Goal: Task Accomplishment & Management: Use online tool/utility

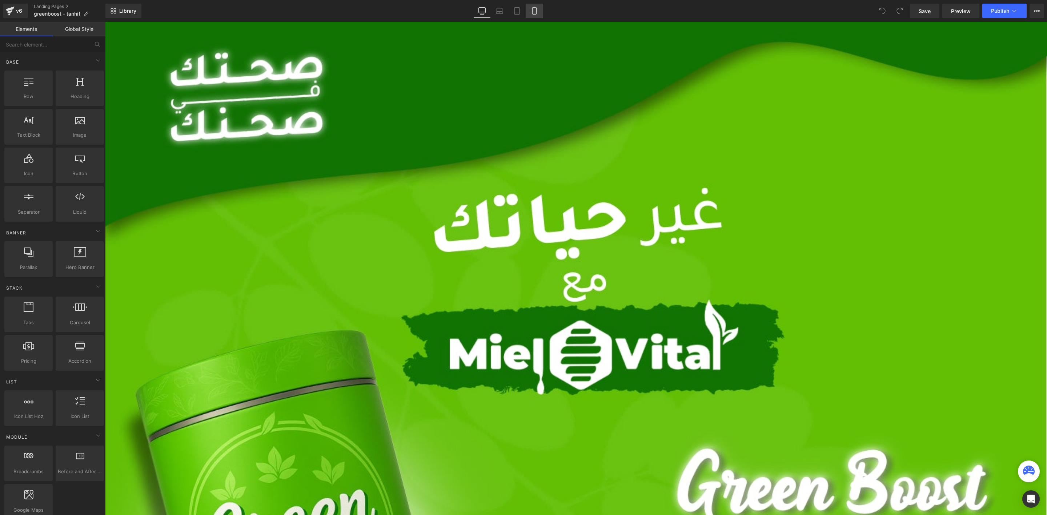
drag, startPoint x: 546, startPoint y: 4, endPoint x: 537, endPoint y: 11, distance: 11.5
click at [546, 4] on div "Library Desktop Desktop Laptop Tablet Mobile Save Preview Publish Scheduled Vie…" at bounding box center [575, 11] width 941 height 15
click at [537, 11] on icon at bounding box center [534, 10] width 7 height 7
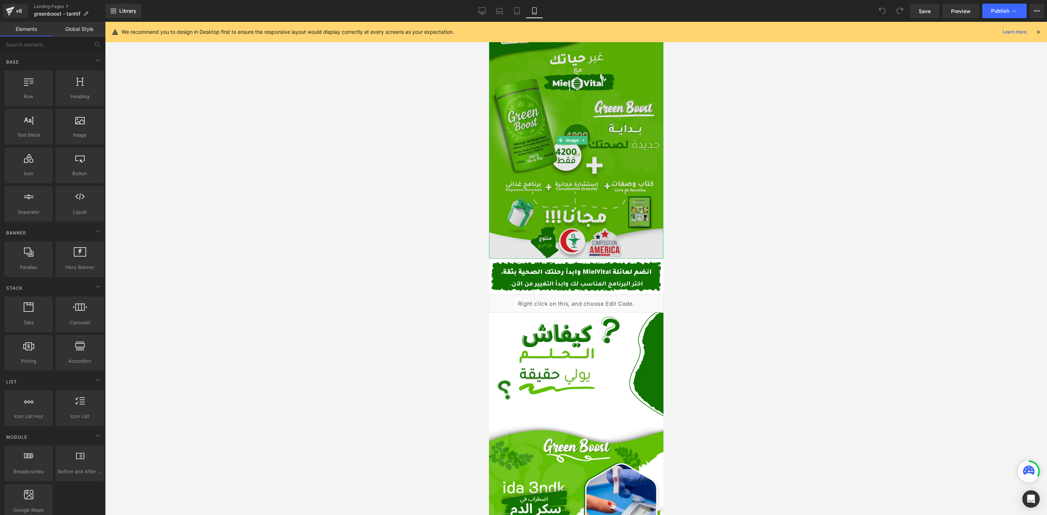
click at [566, 195] on img at bounding box center [575, 140] width 174 height 237
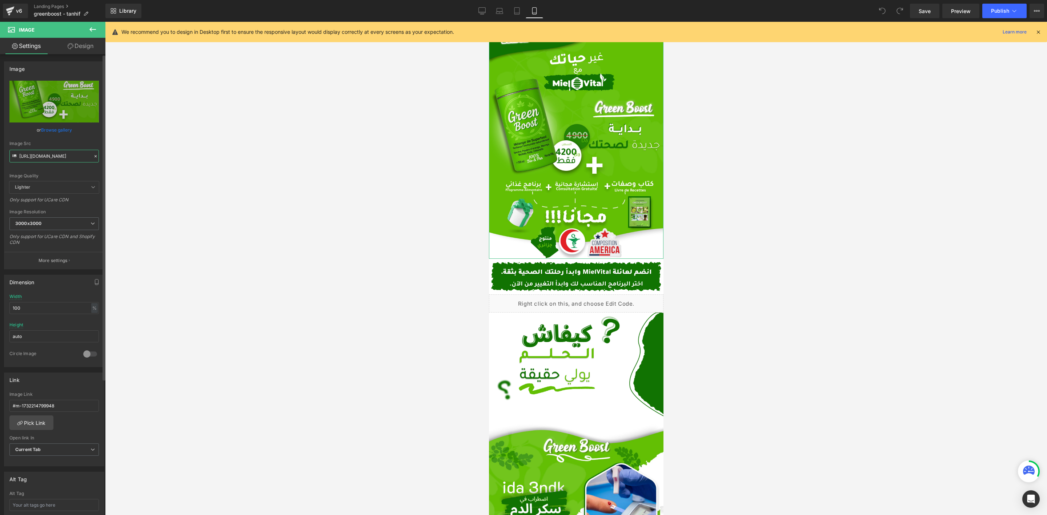
click at [33, 150] on input "[URL][DOMAIN_NAME]" at bounding box center [53, 156] width 89 height 13
paste input ".png?v=175717075"
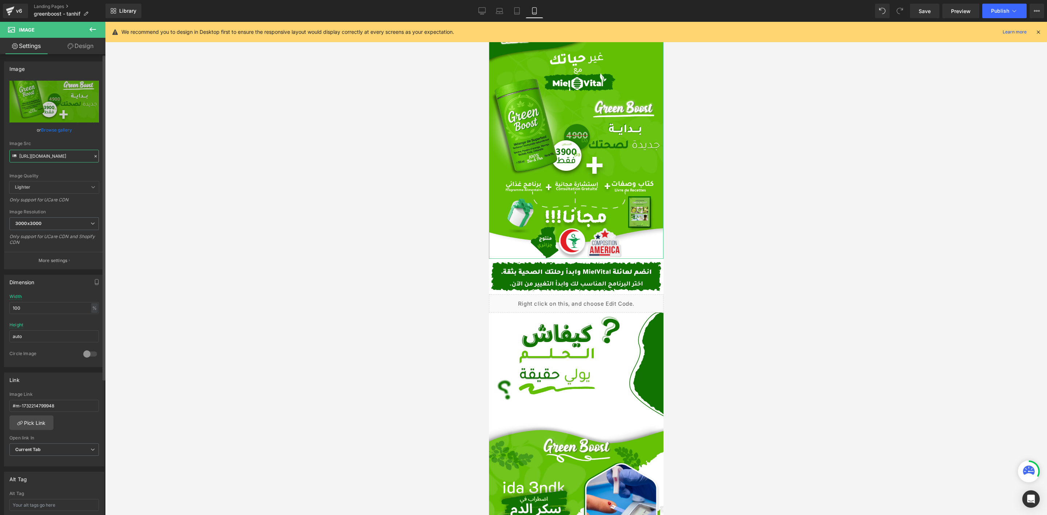
type input "[URL][DOMAIN_NAME]"
click at [90, 135] on div "Image Quality Lighter Lightest Lighter Lighter Lightest Only support for UCare …" at bounding box center [53, 131] width 89 height 101
click at [932, 6] on link "Save" at bounding box center [924, 11] width 29 height 15
click at [1003, 8] on span "Publish" at bounding box center [1000, 11] width 18 height 6
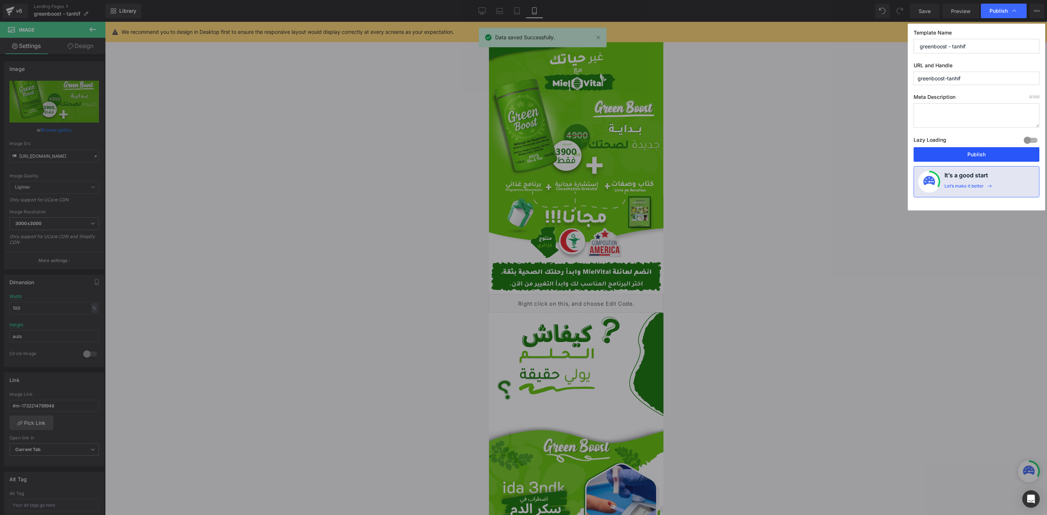
click at [961, 155] on button "Publish" at bounding box center [976, 154] width 126 height 15
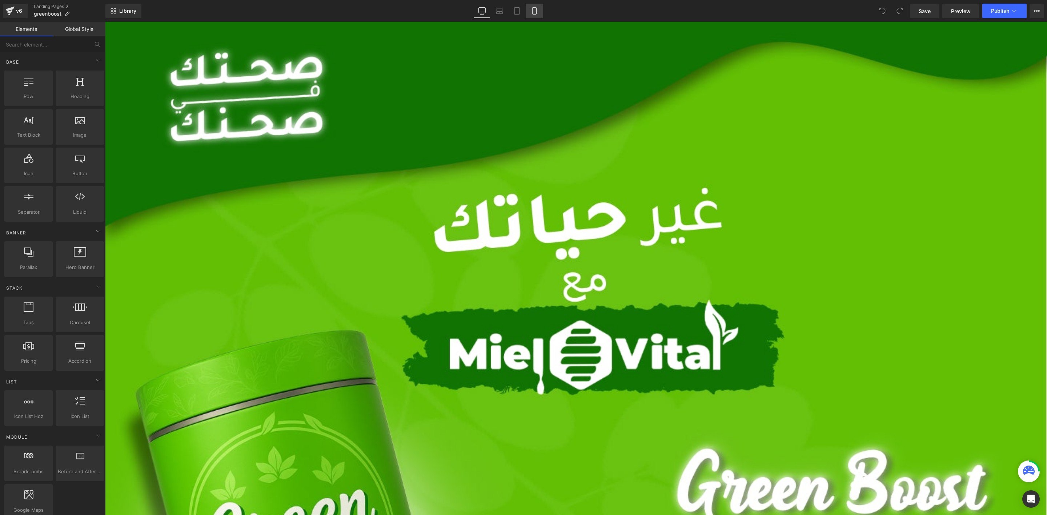
click at [536, 11] on icon at bounding box center [534, 11] width 4 height 7
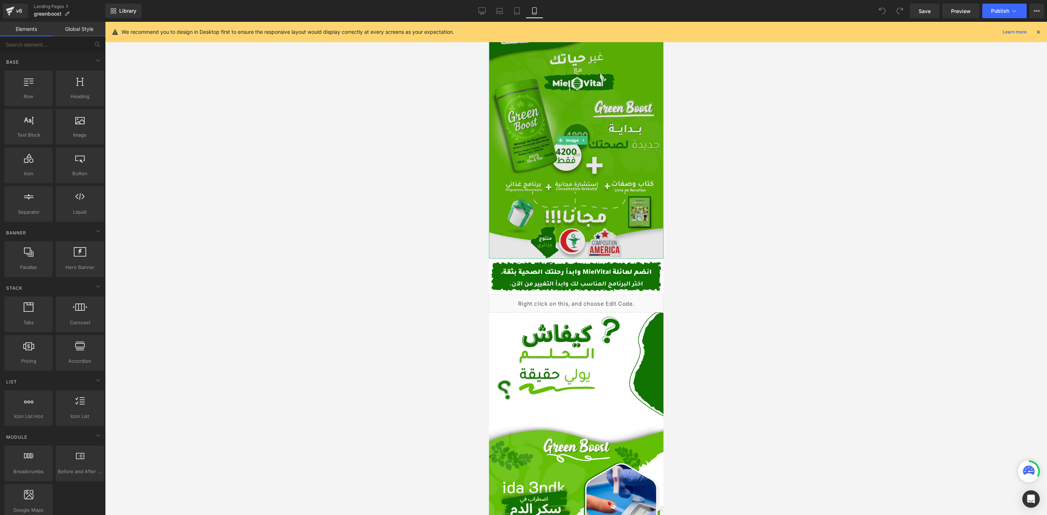
click at [566, 179] on img at bounding box center [575, 140] width 174 height 237
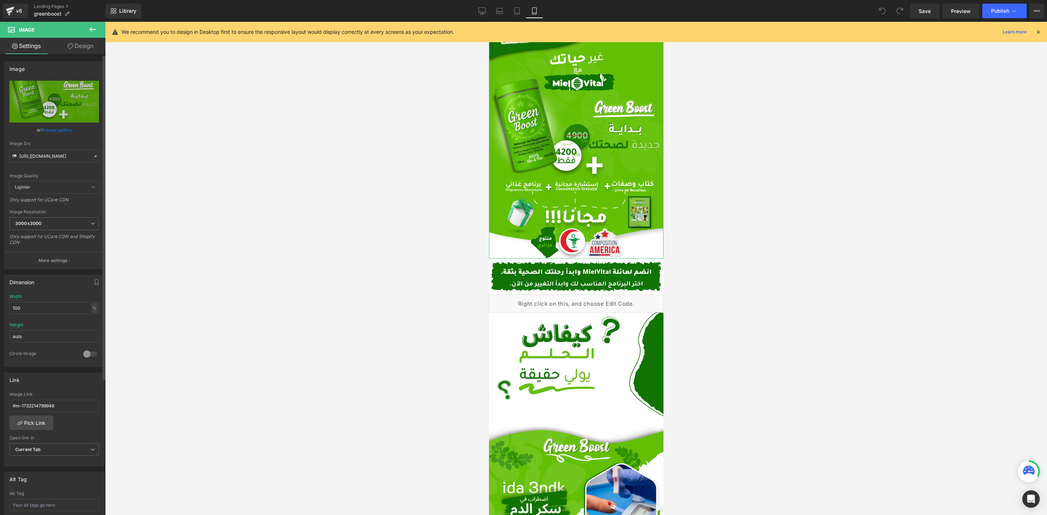
click at [46, 164] on div "Image Quality Lighter Lightest Lighter Lighter Lightest Only support for UCare …" at bounding box center [53, 131] width 89 height 101
click at [53, 160] on input "https://cdn.shopify.com/s/files/1/0612/6410/1453/files/Desktop_-_19_1_3000x3000…" at bounding box center [53, 156] width 89 height 13
paste input ".png?v=175717075"
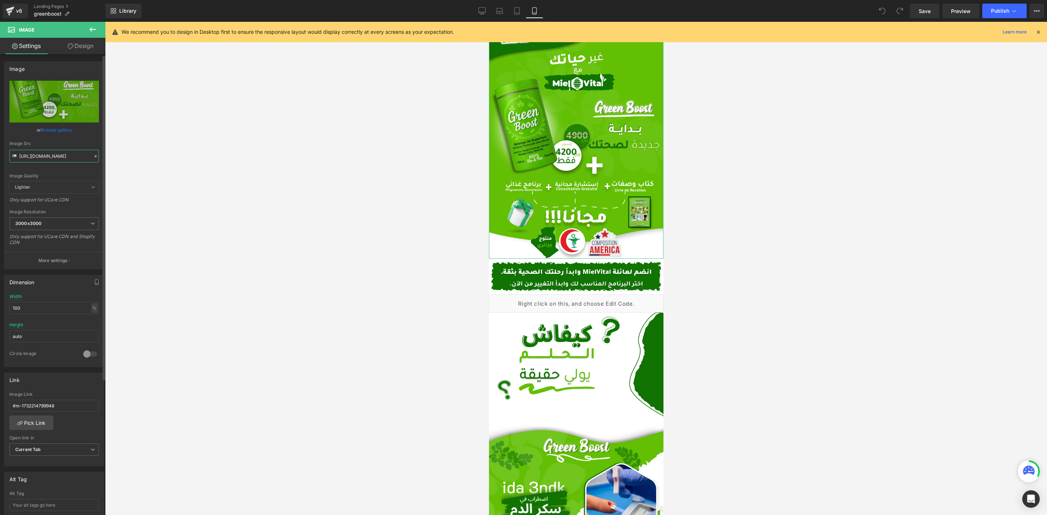
scroll to position [0, 114]
type input "[URL][DOMAIN_NAME]"
click at [84, 142] on div "Image Src" at bounding box center [53, 143] width 89 height 5
click at [918, 4] on link "Save" at bounding box center [924, 11] width 29 height 15
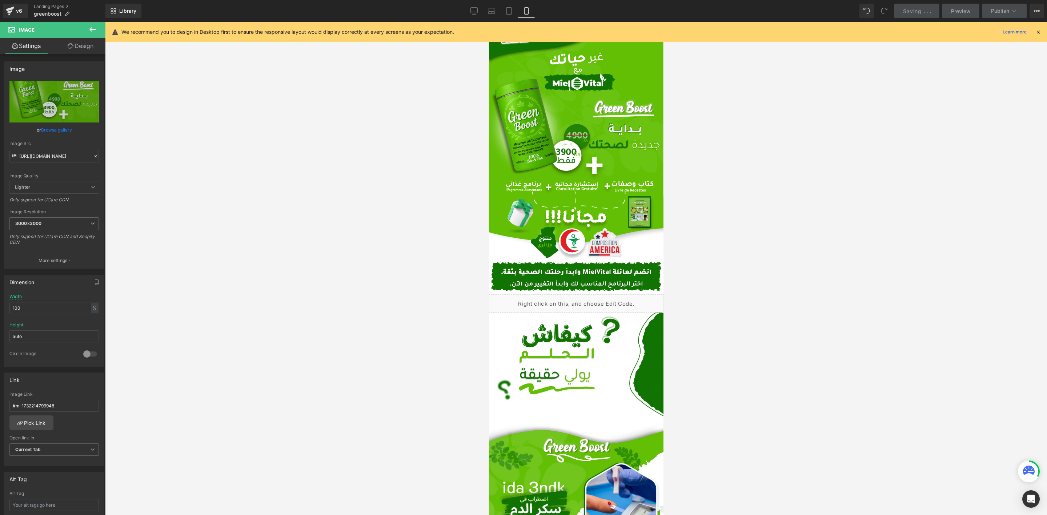
click at [1038, 30] on icon at bounding box center [1038, 32] width 7 height 7
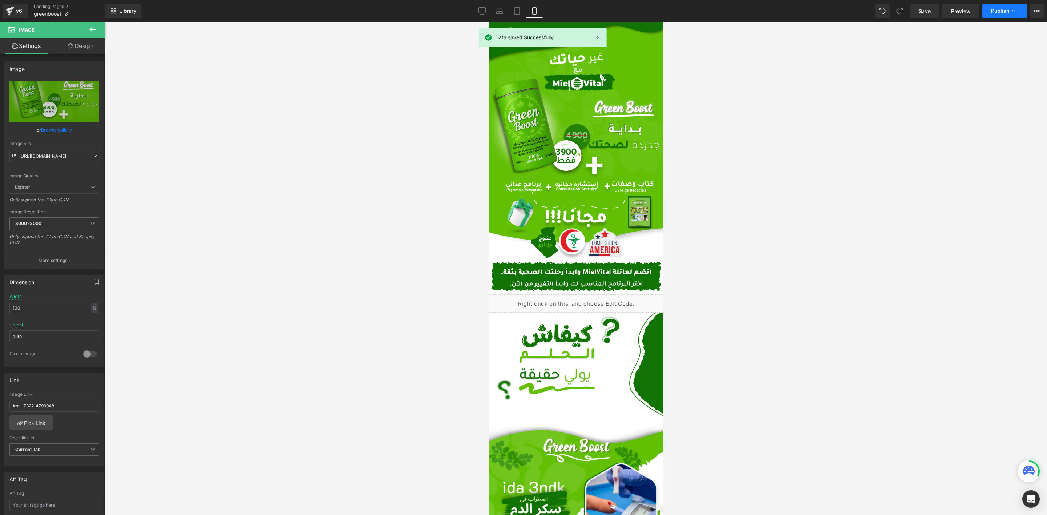
click at [1011, 13] on icon at bounding box center [1013, 10] width 7 height 7
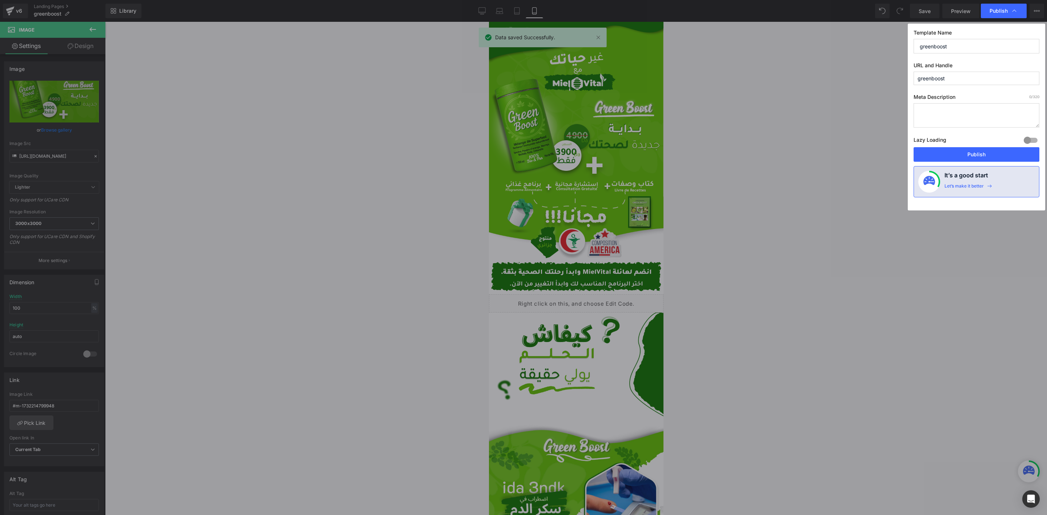
click at [971, 146] on div "Lazy Loading Build Upgrade plan to unlock" at bounding box center [976, 141] width 126 height 12
click at [971, 149] on button "Publish" at bounding box center [976, 154] width 126 height 15
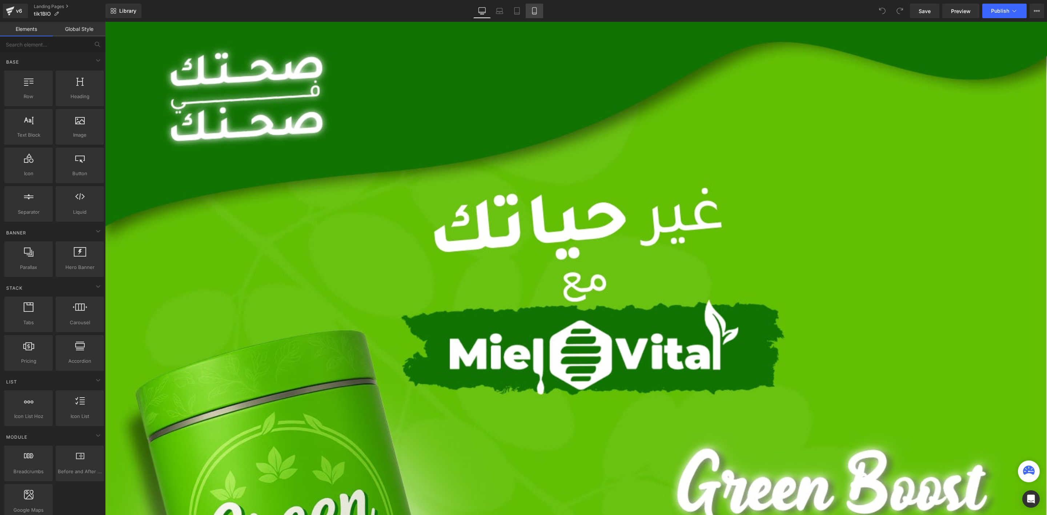
click at [540, 11] on link "Mobile" at bounding box center [534, 11] width 17 height 15
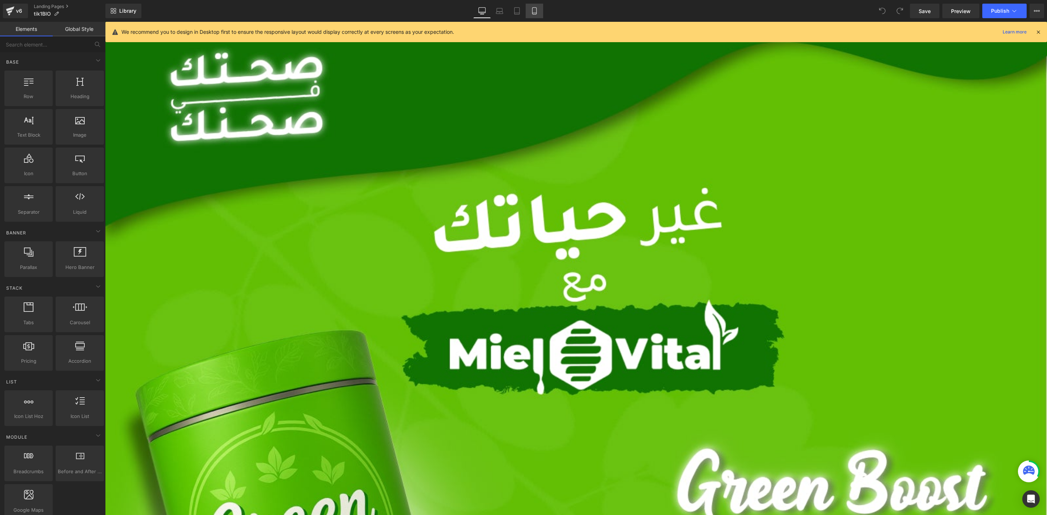
click at [541, 9] on link "Mobile" at bounding box center [534, 11] width 17 height 15
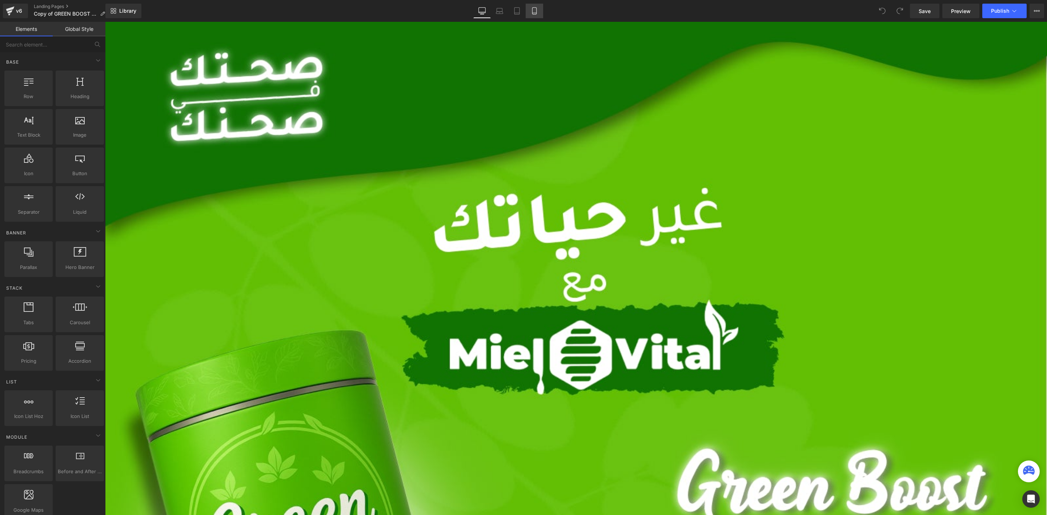
click at [535, 13] on icon at bounding box center [534, 13] width 4 height 0
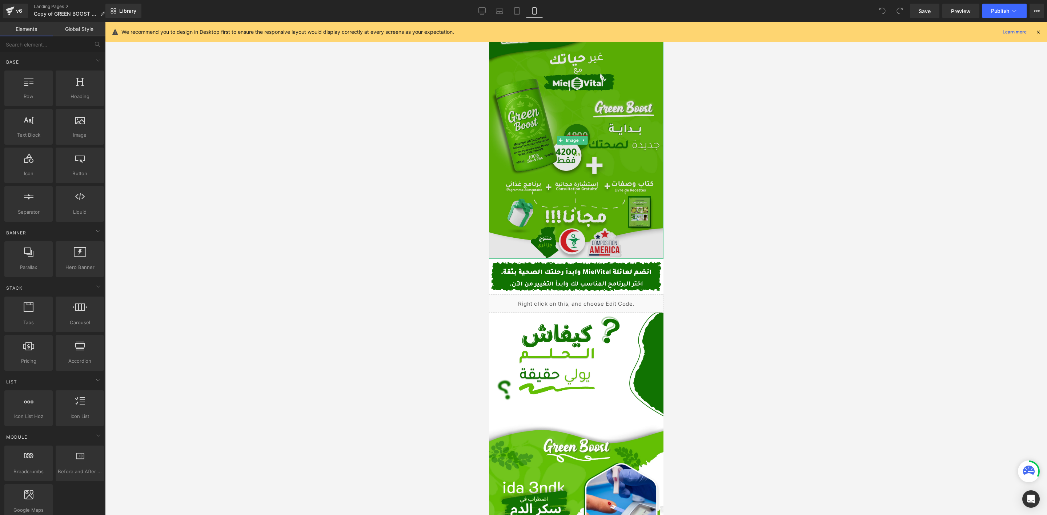
click at [581, 123] on img at bounding box center [575, 140] width 174 height 237
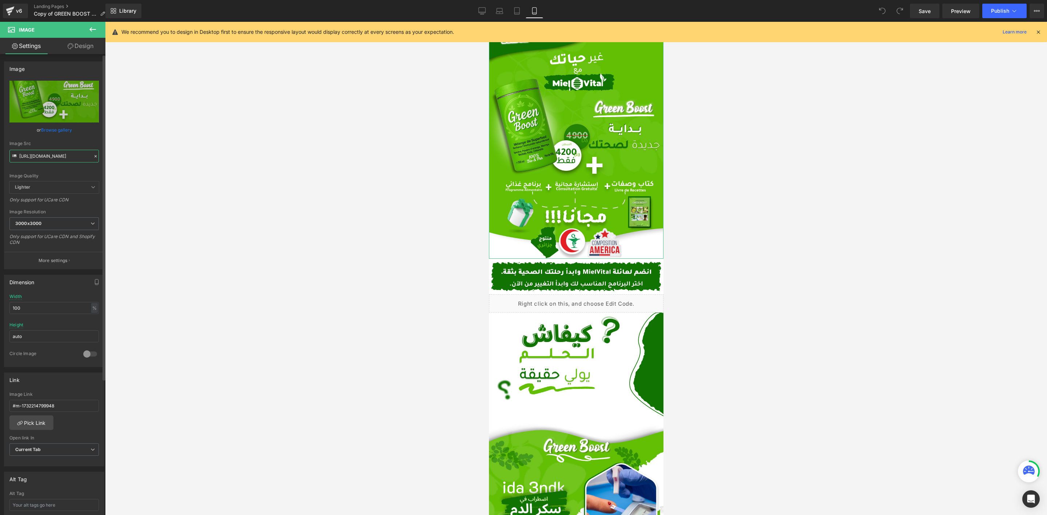
click at [60, 158] on input "[URL][DOMAIN_NAME]" at bounding box center [53, 156] width 89 height 13
click at [82, 143] on div "Image Src" at bounding box center [53, 143] width 89 height 5
type input "[URL][DOMAIN_NAME]"
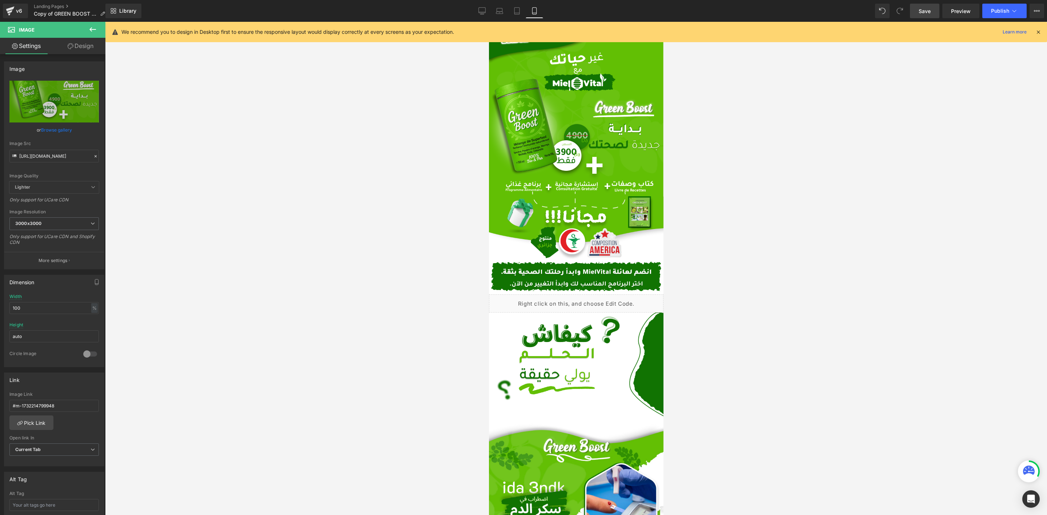
click at [926, 10] on span "Save" at bounding box center [924, 11] width 12 height 8
click at [1012, 3] on div "Library Mobile Desktop Laptop Tablet Mobile Save Preview Publish Scheduled View…" at bounding box center [575, 11] width 941 height 22
click at [1013, 11] on icon at bounding box center [1014, 11] width 4 height 2
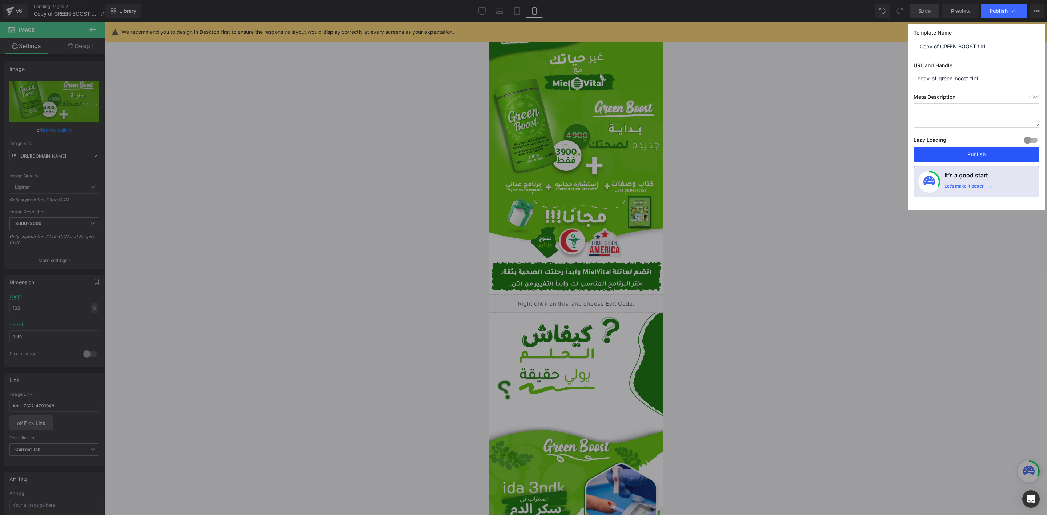
click at [976, 157] on button "Publish" at bounding box center [976, 154] width 126 height 15
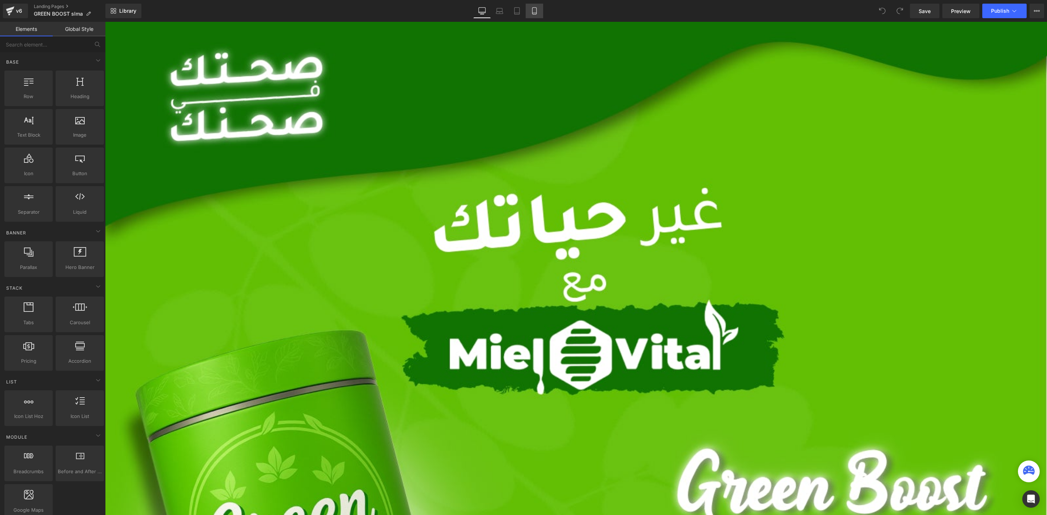
click at [535, 8] on icon at bounding box center [534, 10] width 7 height 7
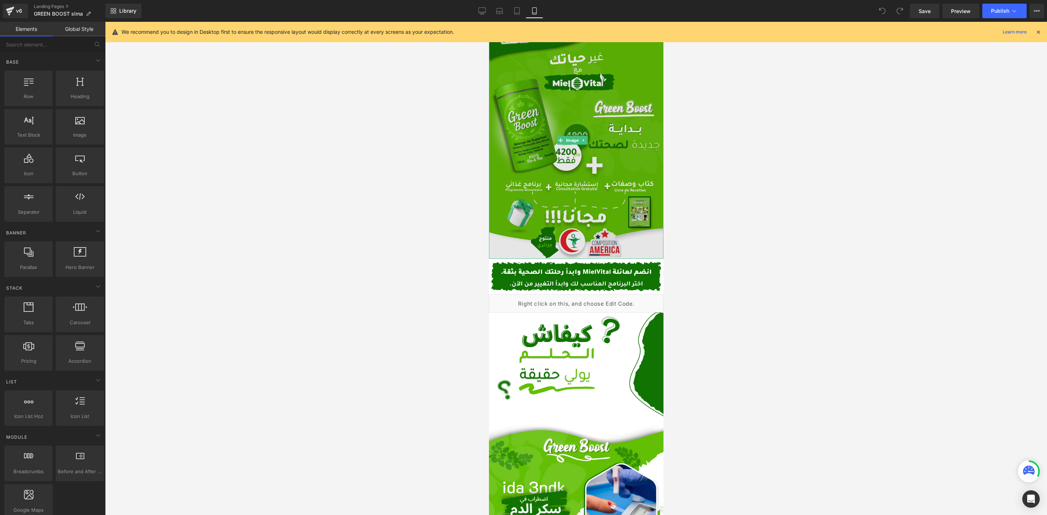
click at [601, 117] on img at bounding box center [575, 140] width 174 height 237
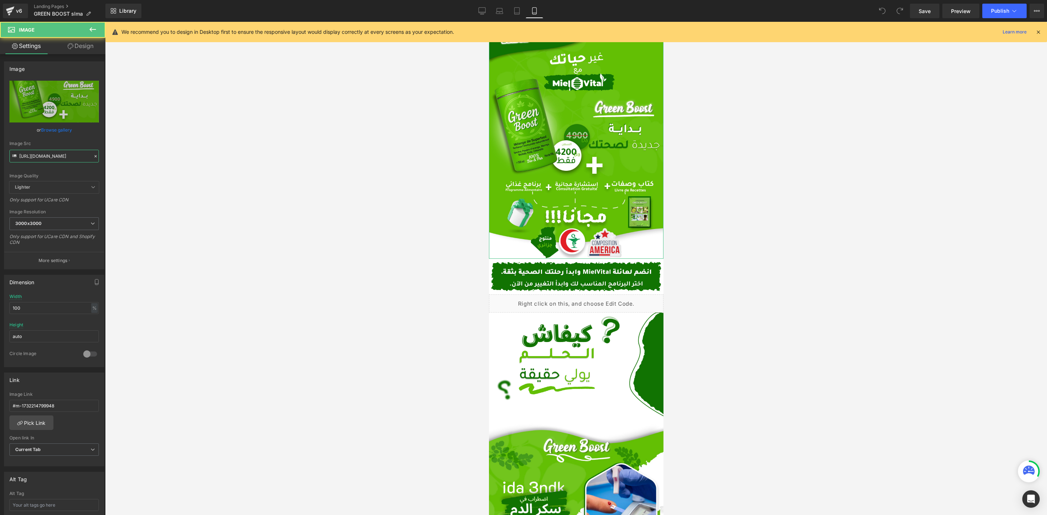
click at [56, 160] on input "[URL][DOMAIN_NAME]" at bounding box center [53, 156] width 89 height 13
paste input ".png?v=175717075"
click at [922, 8] on span "Save" at bounding box center [924, 11] width 12 height 8
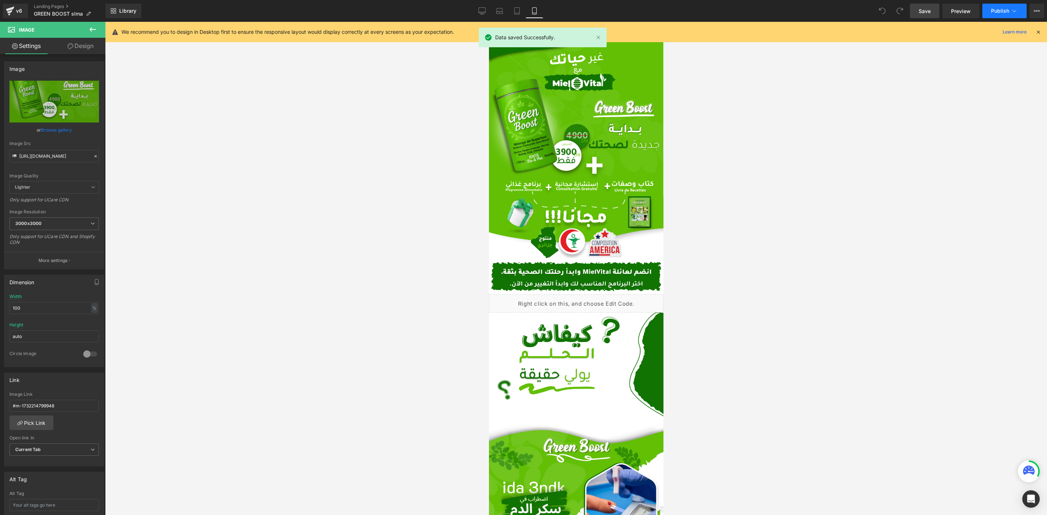
click at [1010, 7] on button "Publish" at bounding box center [1004, 11] width 44 height 15
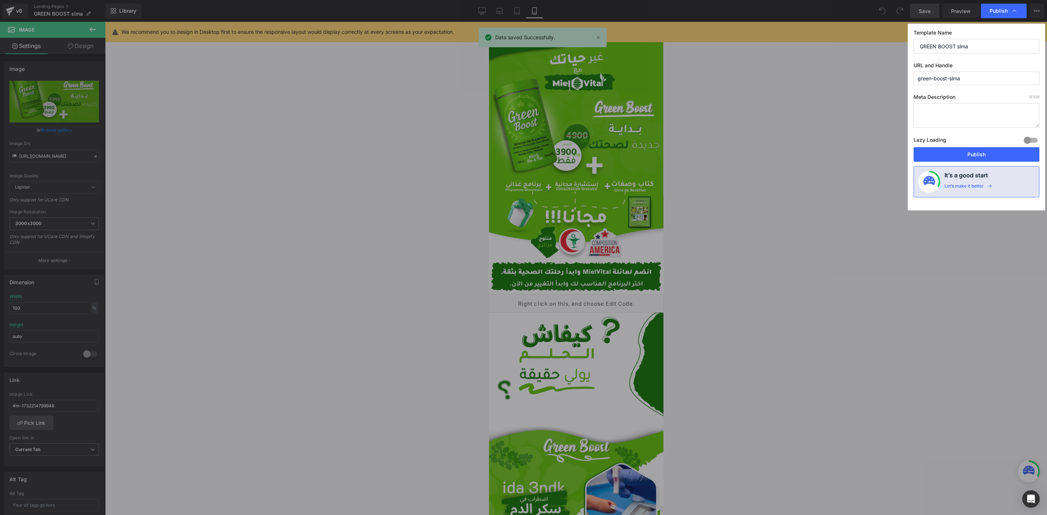
type input "[URL][DOMAIN_NAME]"
click at [989, 149] on button "Publish" at bounding box center [976, 154] width 126 height 15
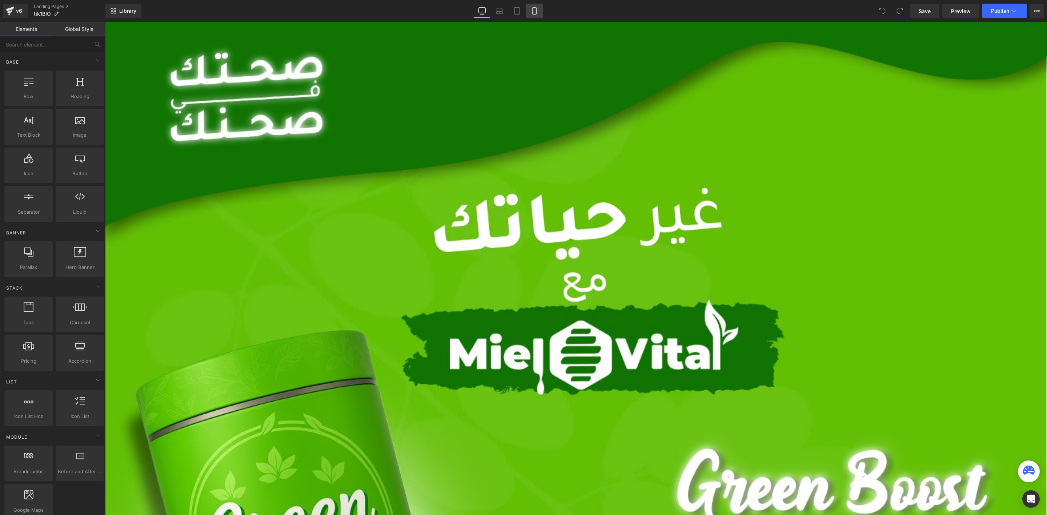
click at [531, 13] on icon at bounding box center [534, 10] width 7 height 7
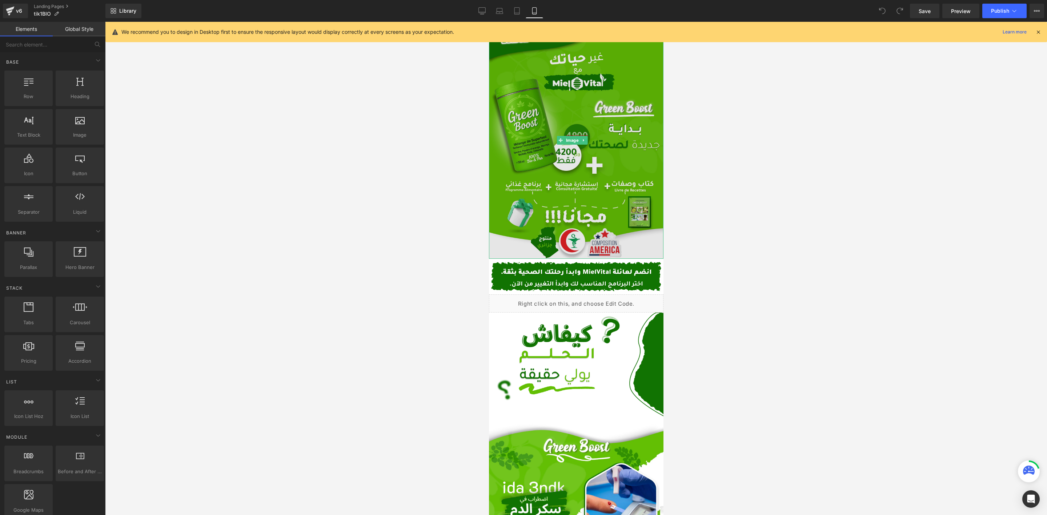
click at [584, 148] on img at bounding box center [575, 140] width 174 height 237
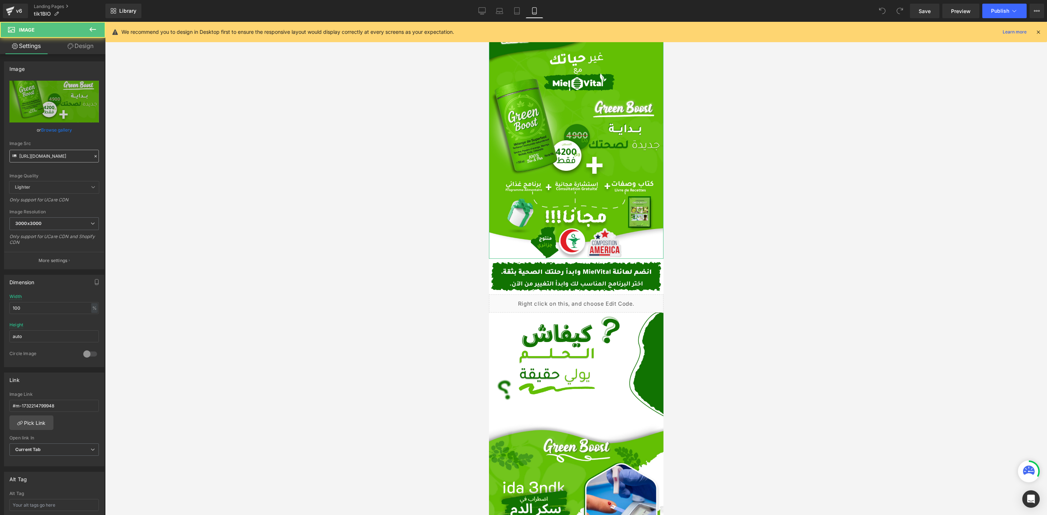
click at [71, 160] on input "[URL][DOMAIN_NAME]" at bounding box center [53, 156] width 89 height 13
type input "[URL][DOMAIN_NAME]"
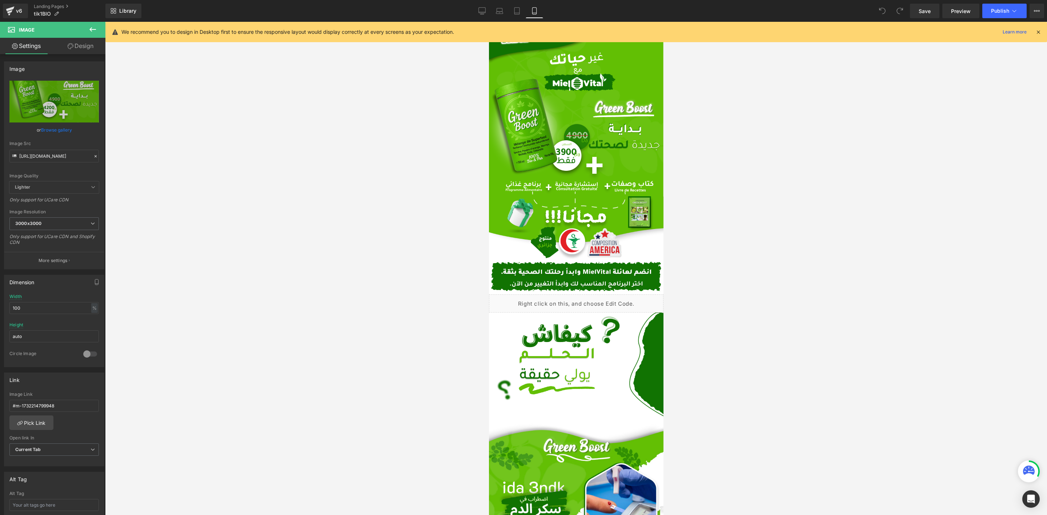
click at [340, 180] on div at bounding box center [576, 268] width 942 height 493
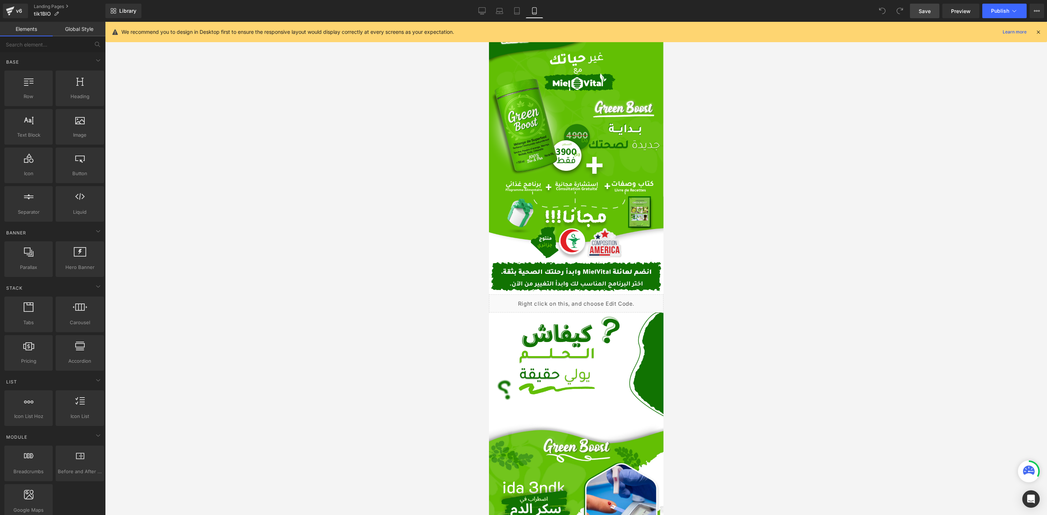
click at [935, 15] on link "Save" at bounding box center [924, 11] width 29 height 15
click at [991, 17] on button "Publish" at bounding box center [1004, 11] width 44 height 15
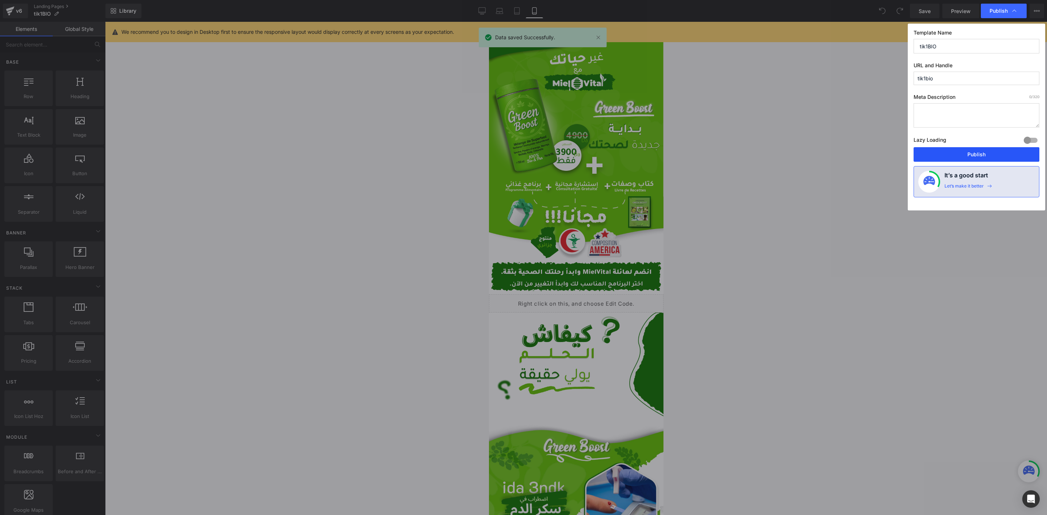
click at [937, 157] on button "Publish" at bounding box center [976, 154] width 126 height 15
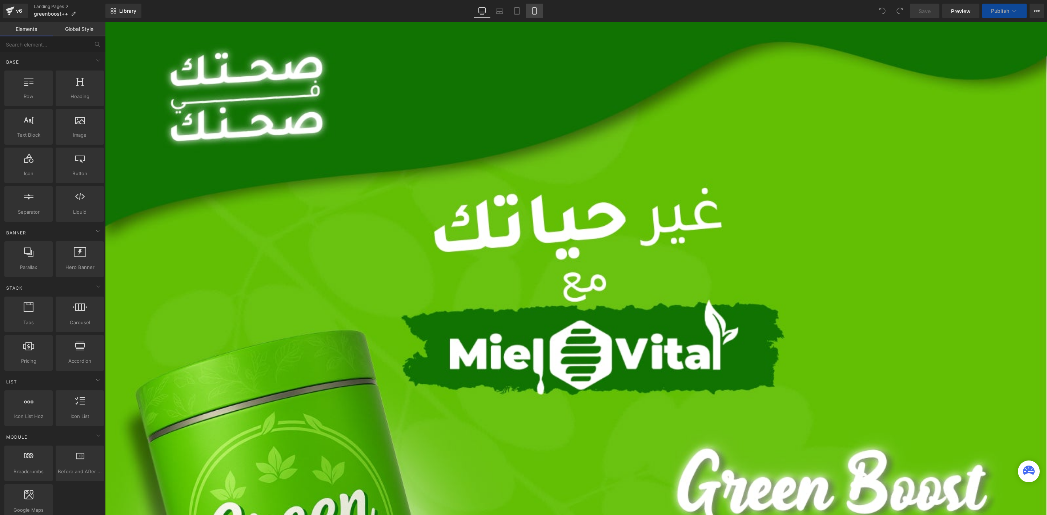
click at [532, 12] on icon at bounding box center [534, 10] width 7 height 7
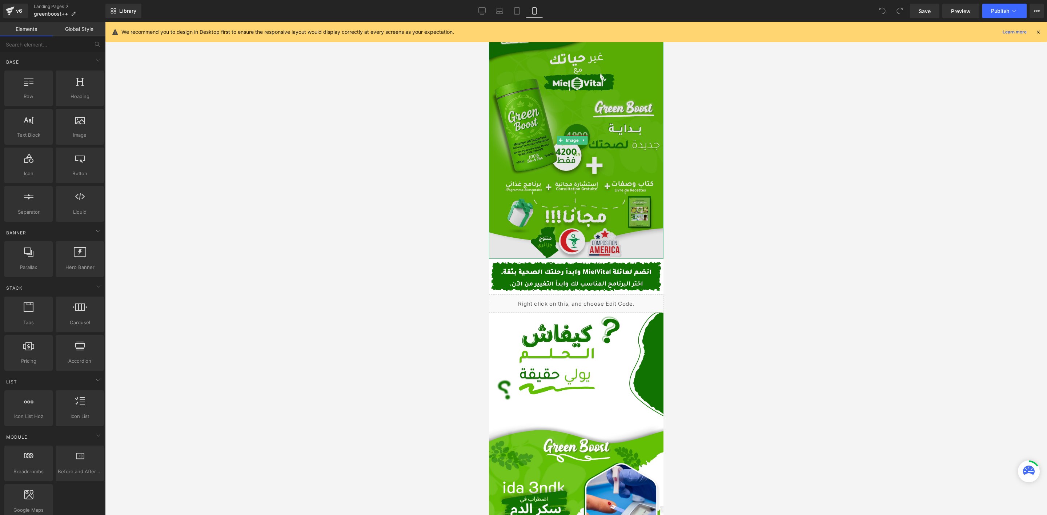
click at [580, 172] on img at bounding box center [575, 140] width 174 height 237
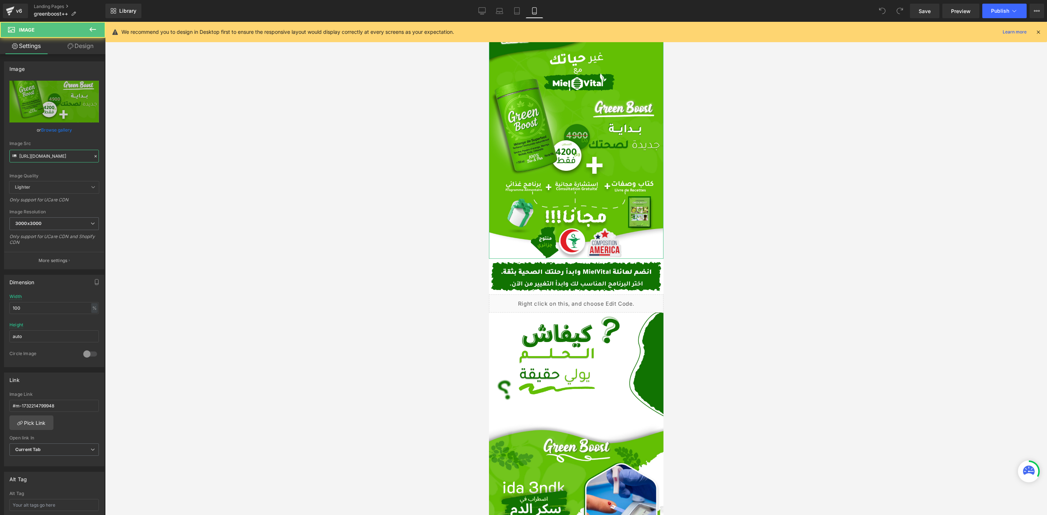
click at [50, 159] on input "[URL][DOMAIN_NAME]" at bounding box center [53, 156] width 89 height 13
click at [83, 141] on div "Image Src" at bounding box center [53, 143] width 89 height 5
click at [923, 13] on span "Save" at bounding box center [924, 11] width 12 height 8
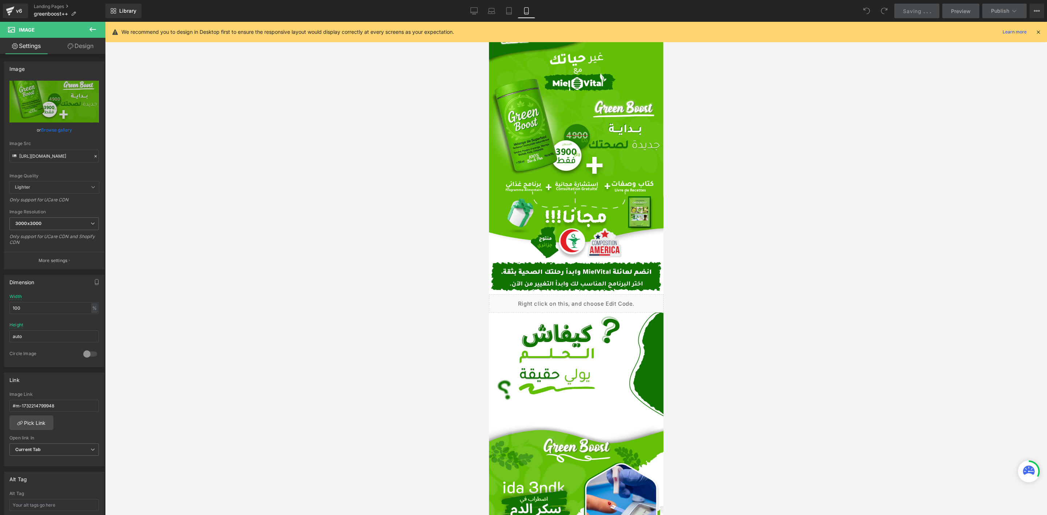
click at [1037, 30] on icon at bounding box center [1038, 32] width 7 height 7
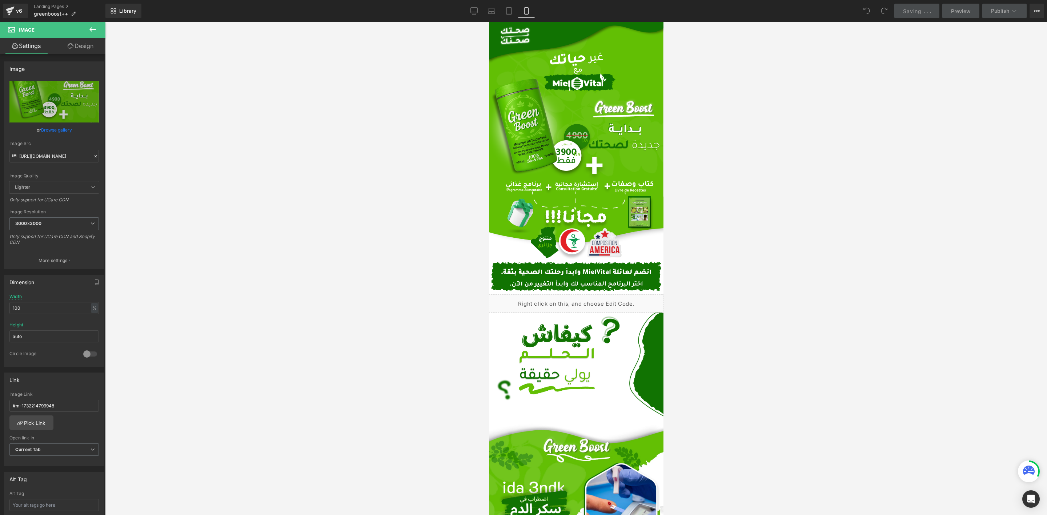
type input "[URL][DOMAIN_NAME]"
click at [1009, 7] on button "Publish" at bounding box center [1004, 11] width 44 height 15
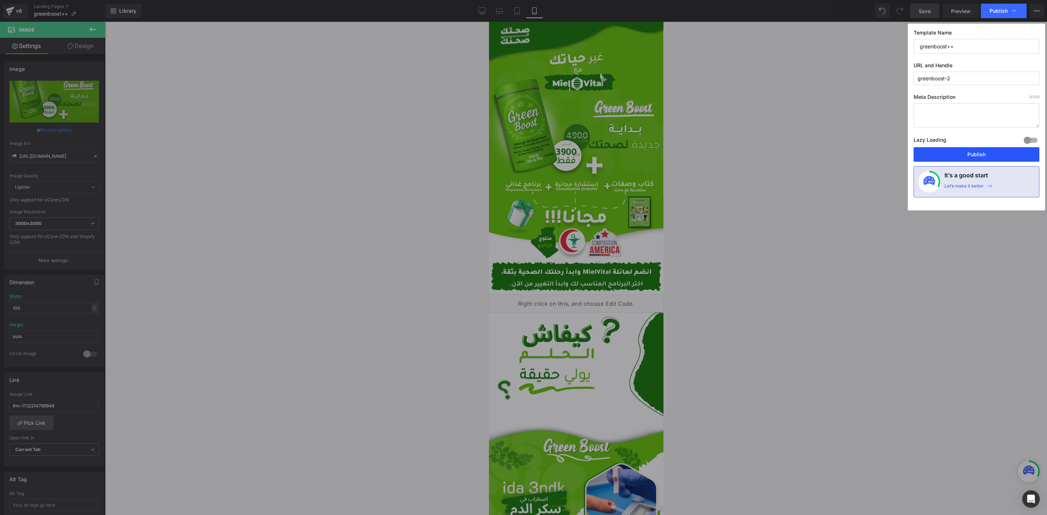
click at [944, 153] on button "Publish" at bounding box center [976, 154] width 126 height 15
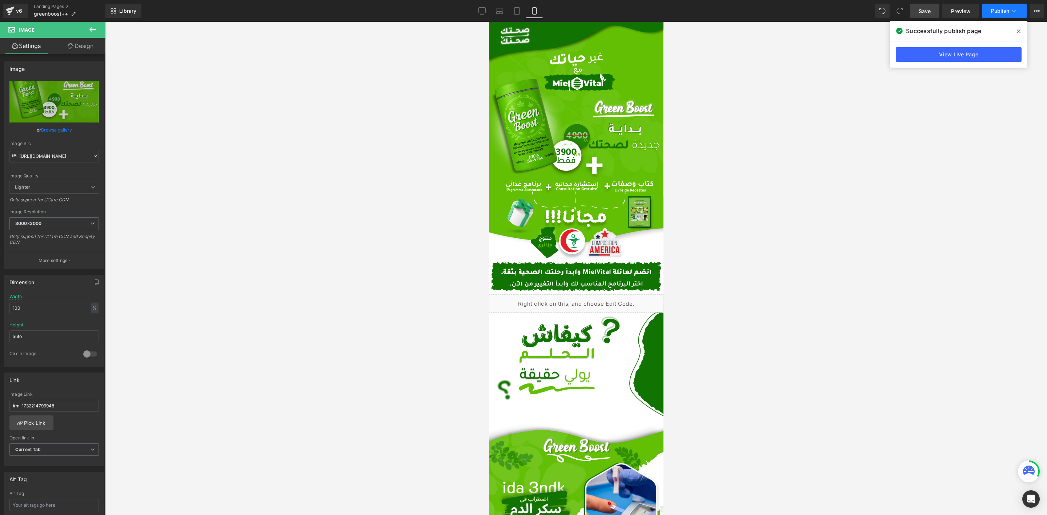
click at [1009, 12] on span "Publish" at bounding box center [1000, 11] width 18 height 6
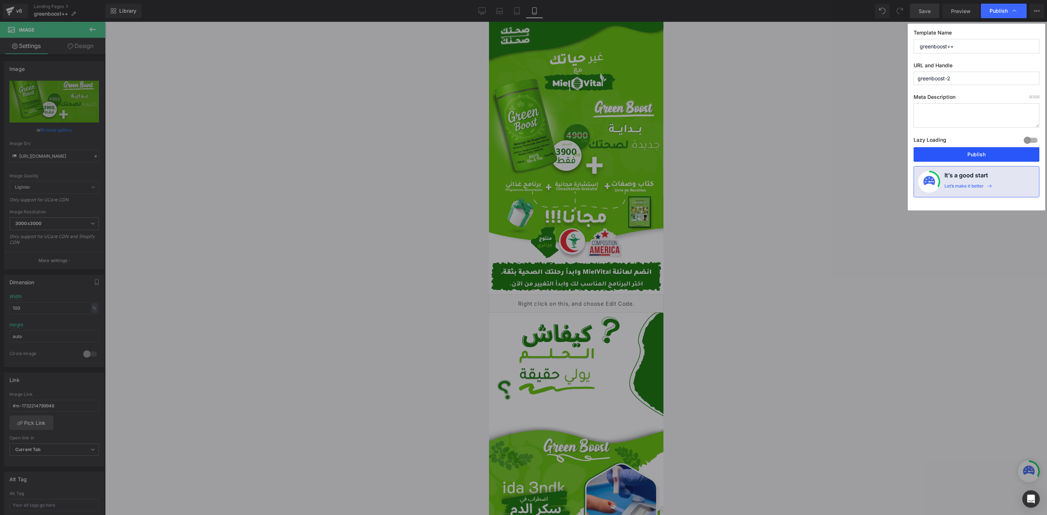
click at [934, 160] on button "Publish" at bounding box center [976, 154] width 126 height 15
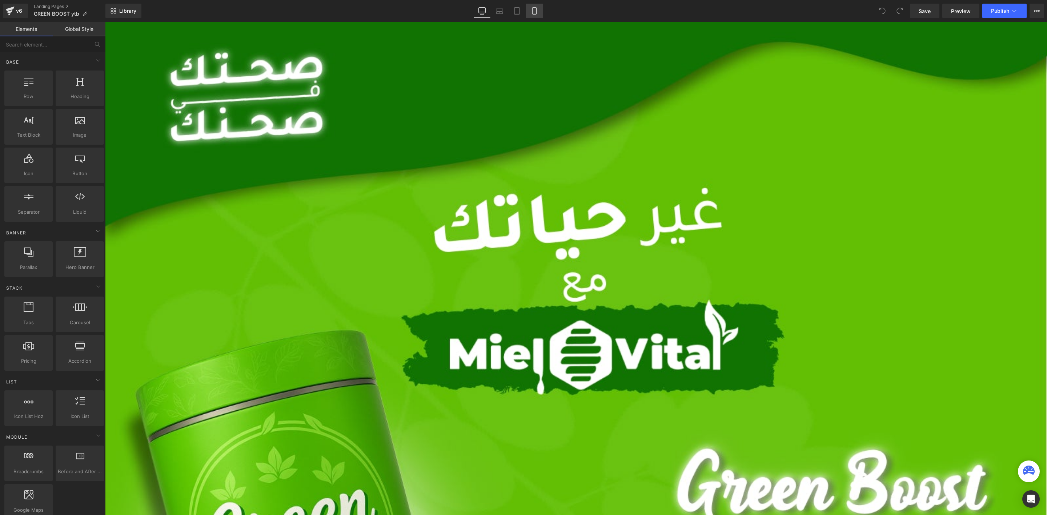
click at [535, 17] on link "Mobile" at bounding box center [534, 11] width 17 height 15
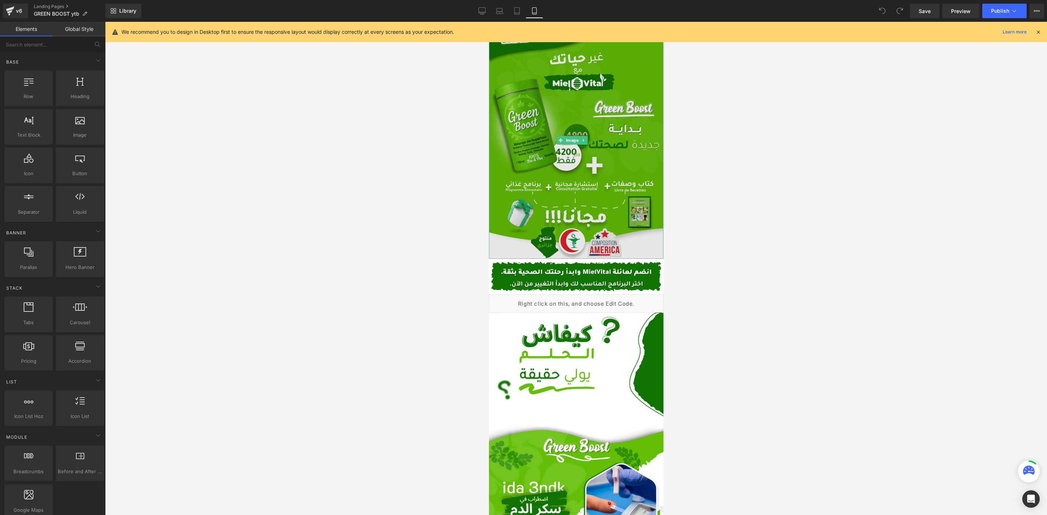
click at [579, 188] on img at bounding box center [575, 140] width 174 height 237
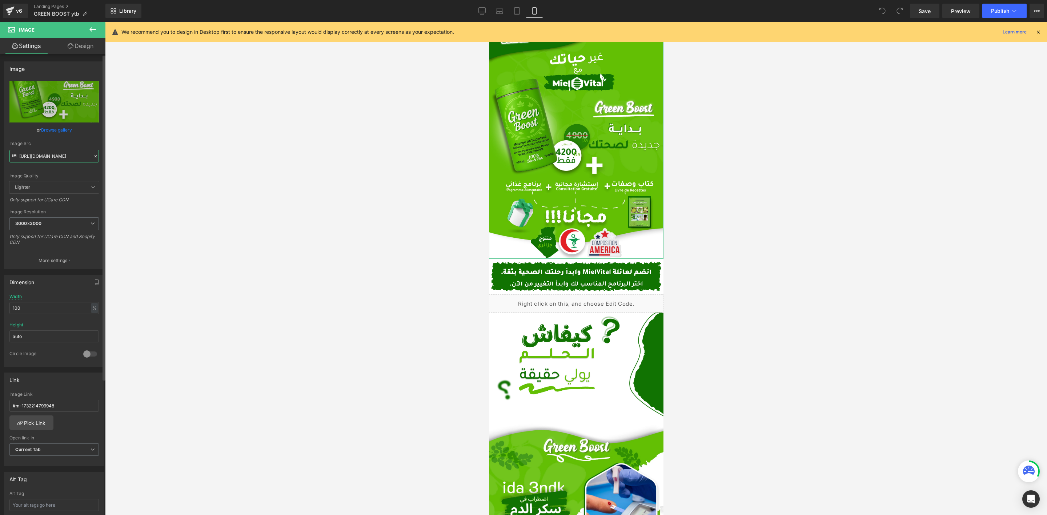
click at [59, 157] on input "https://cdn.shopify.com/s/files/1/0612/6410/1453/files/Desktop_-_19_1_3000x3000…" at bounding box center [53, 156] width 89 height 13
paste input ".png?v=175717075"
click at [84, 141] on div "Image Src" at bounding box center [53, 143] width 89 height 5
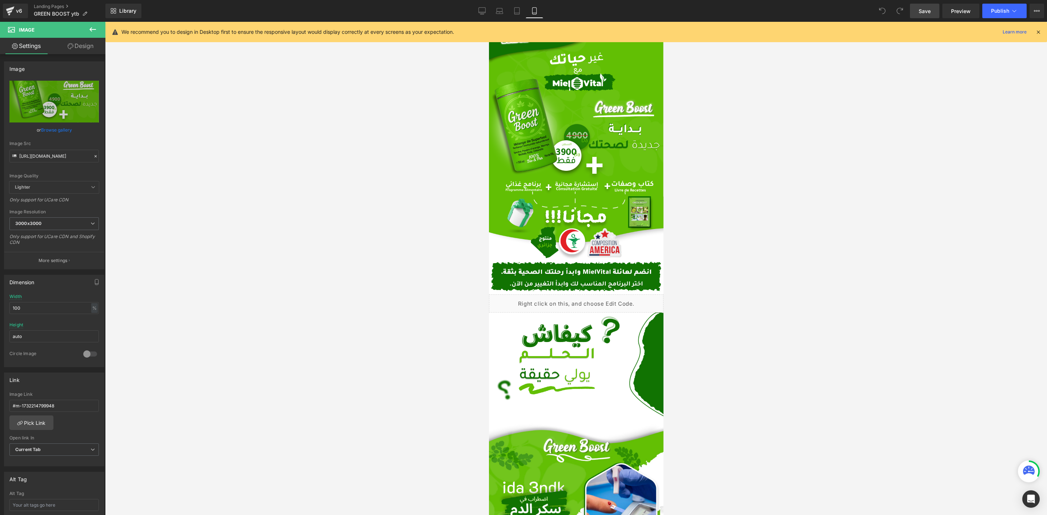
click at [929, 13] on span "Save" at bounding box center [924, 11] width 12 height 8
type input "[URL][DOMAIN_NAME]"
click at [1003, 7] on button "Publish" at bounding box center [1004, 11] width 44 height 15
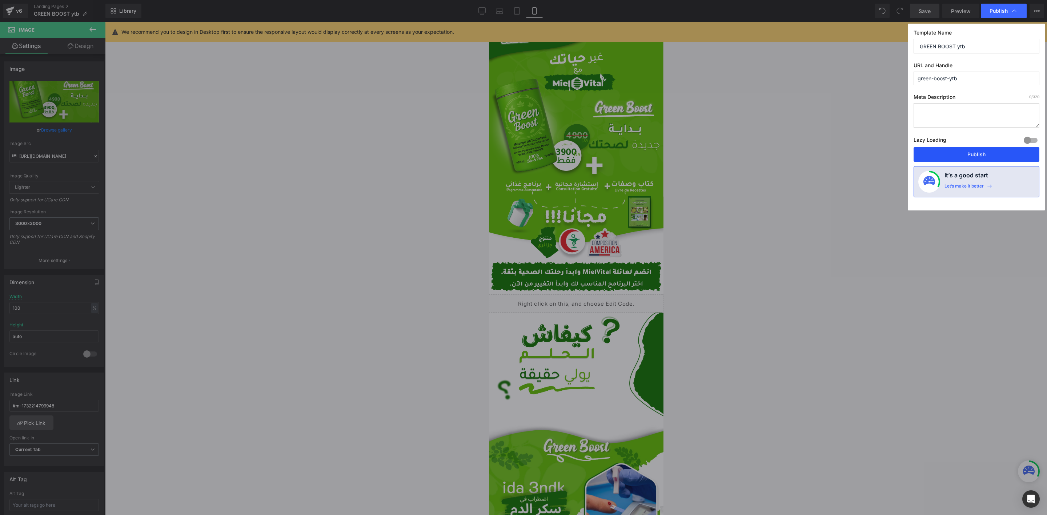
click at [963, 153] on button "Publish" at bounding box center [976, 154] width 126 height 15
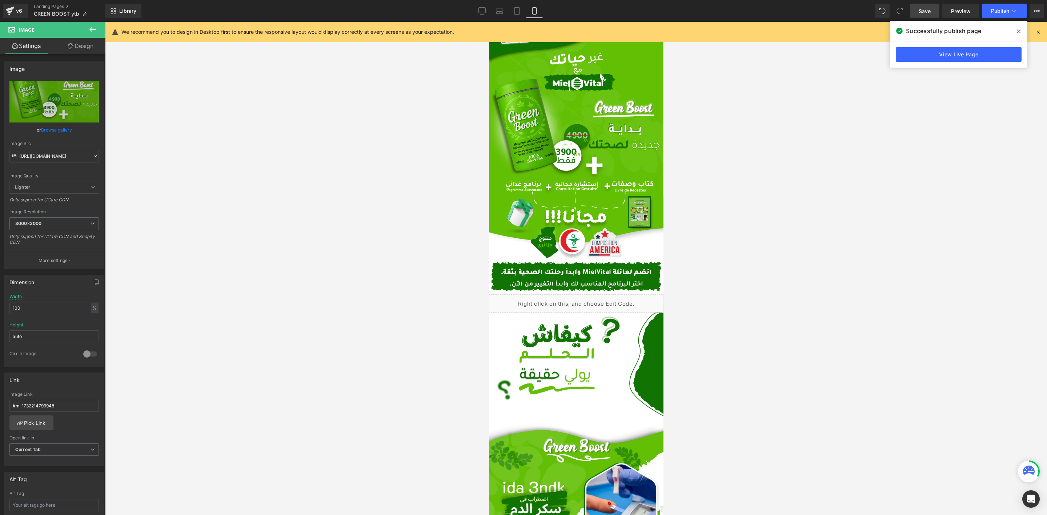
click at [1015, 31] on span at bounding box center [1019, 31] width 12 height 12
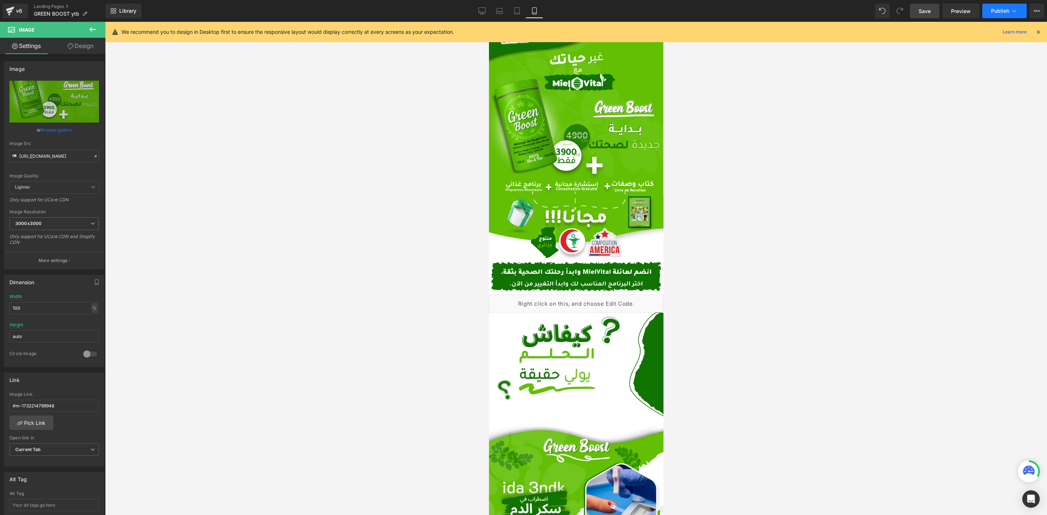
click at [1010, 12] on button "Publish" at bounding box center [1004, 11] width 44 height 15
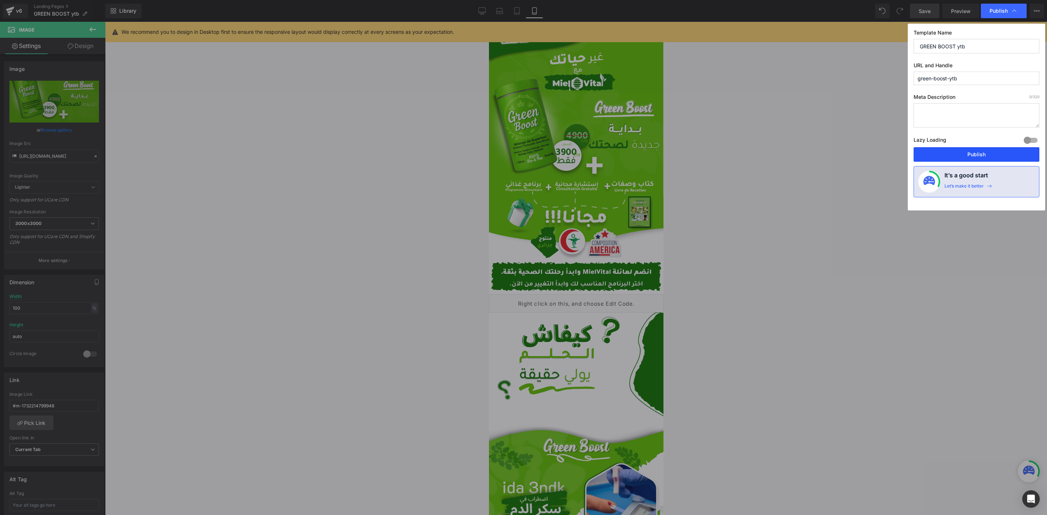
click at [959, 155] on button "Publish" at bounding box center [976, 154] width 126 height 15
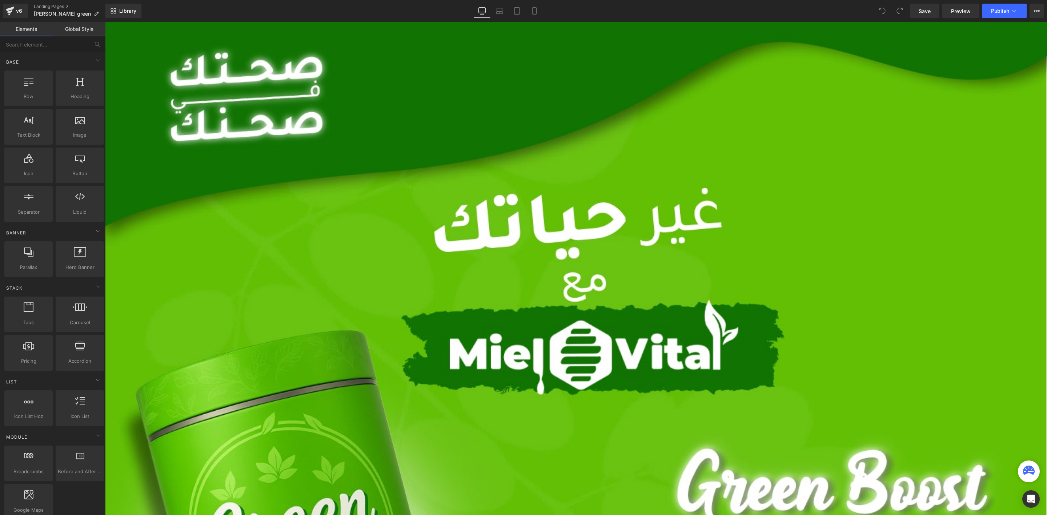
drag, startPoint x: 534, startPoint y: 9, endPoint x: 540, endPoint y: 21, distance: 13.7
click at [535, 9] on icon at bounding box center [534, 10] width 7 height 7
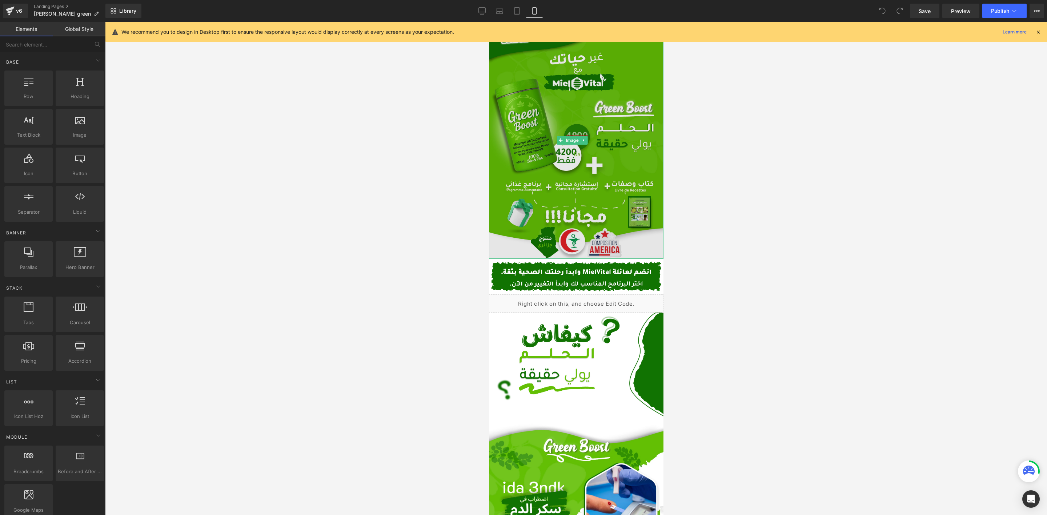
click at [593, 146] on img at bounding box center [575, 140] width 174 height 237
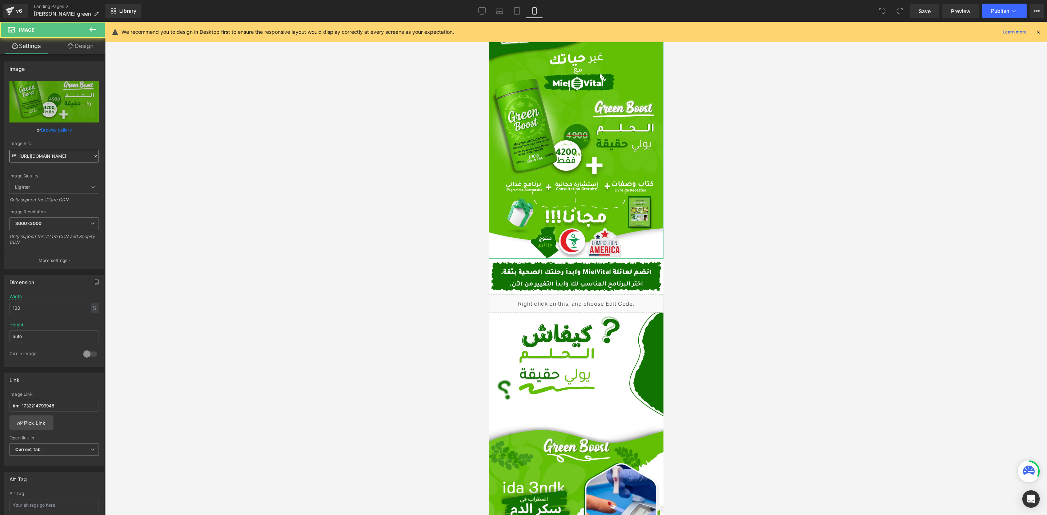
click at [60, 152] on input "[URL][DOMAIN_NAME]" at bounding box center [53, 156] width 89 height 13
click at [82, 142] on div "Image Src" at bounding box center [53, 143] width 89 height 5
click at [930, 6] on link "Save" at bounding box center [924, 11] width 29 height 15
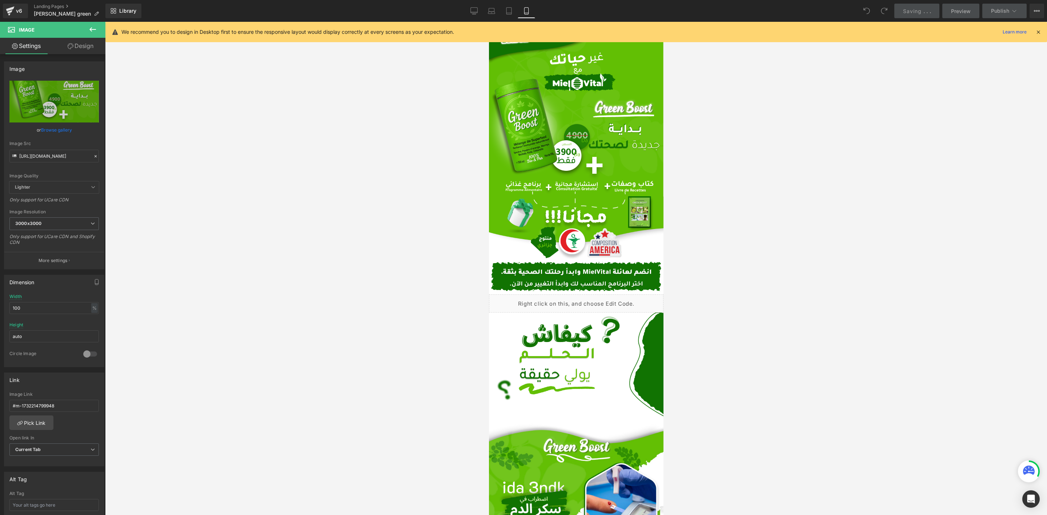
type input "[URL][DOMAIN_NAME]"
click at [995, 16] on button "Publish" at bounding box center [1004, 11] width 44 height 15
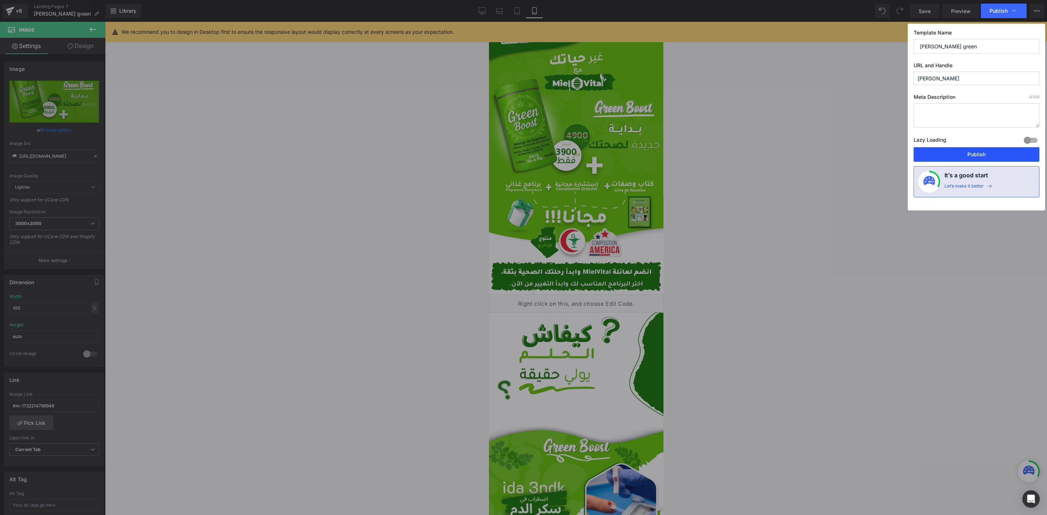
click at [957, 149] on button "Publish" at bounding box center [976, 154] width 126 height 15
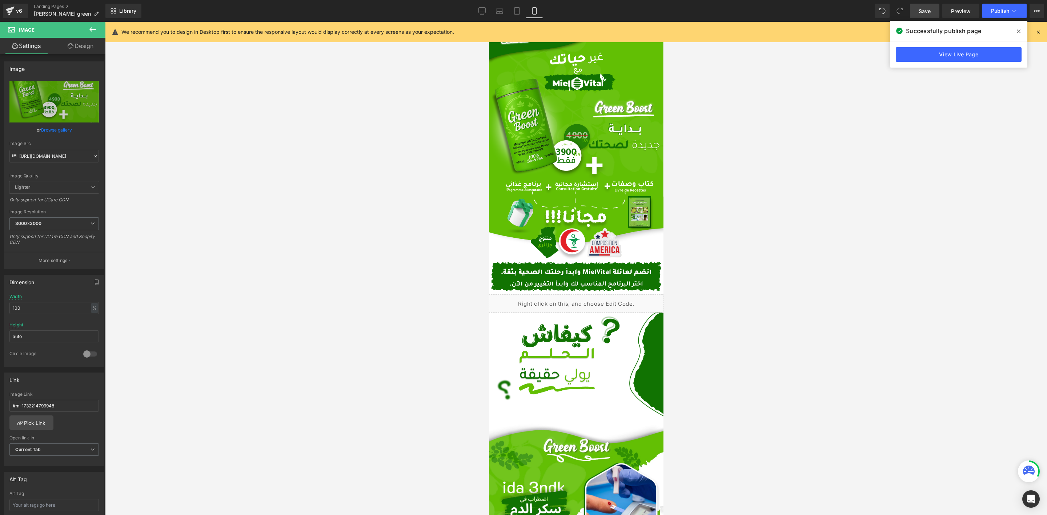
click at [914, 17] on link "Save" at bounding box center [924, 11] width 29 height 15
click at [1016, 26] on span at bounding box center [1019, 31] width 12 height 12
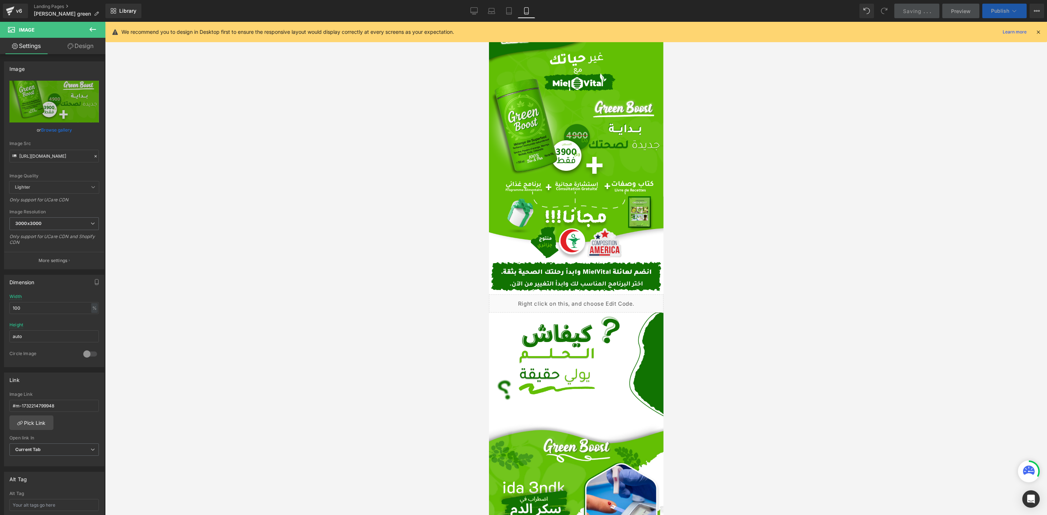
click at [1010, 13] on icon at bounding box center [1013, 10] width 7 height 7
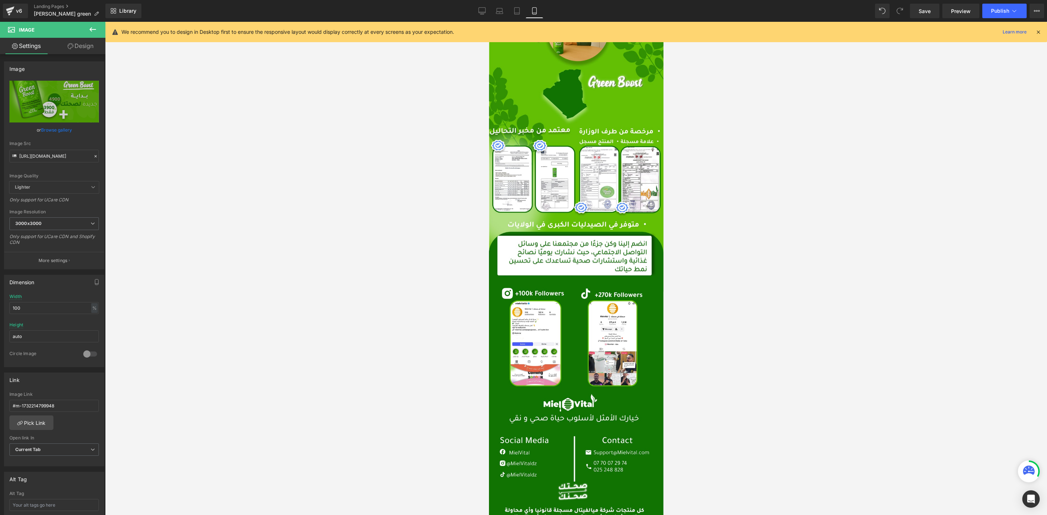
scroll to position [3164, 0]
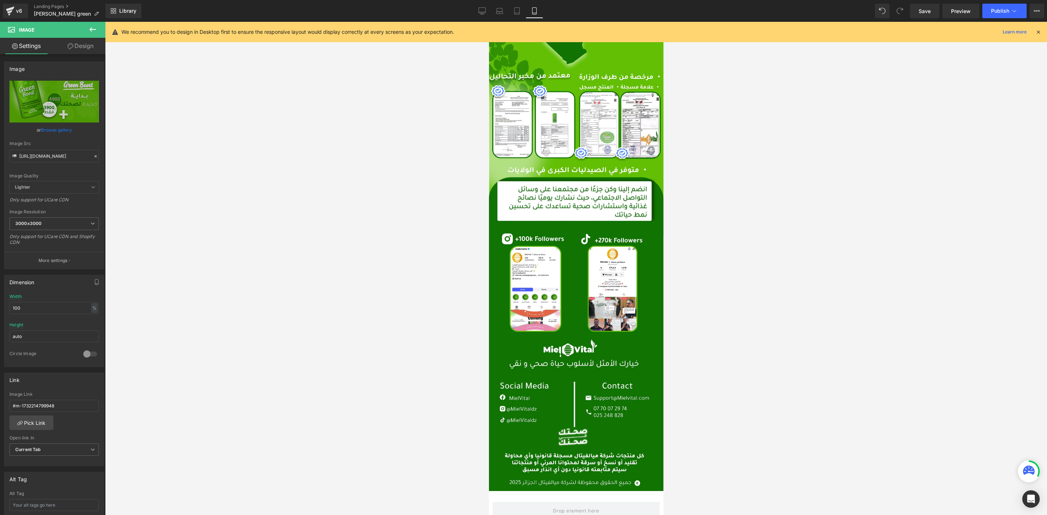
drag, startPoint x: 659, startPoint y: 80, endPoint x: 1153, endPoint y: 484, distance: 638.7
click at [727, 269] on div at bounding box center [576, 268] width 942 height 493
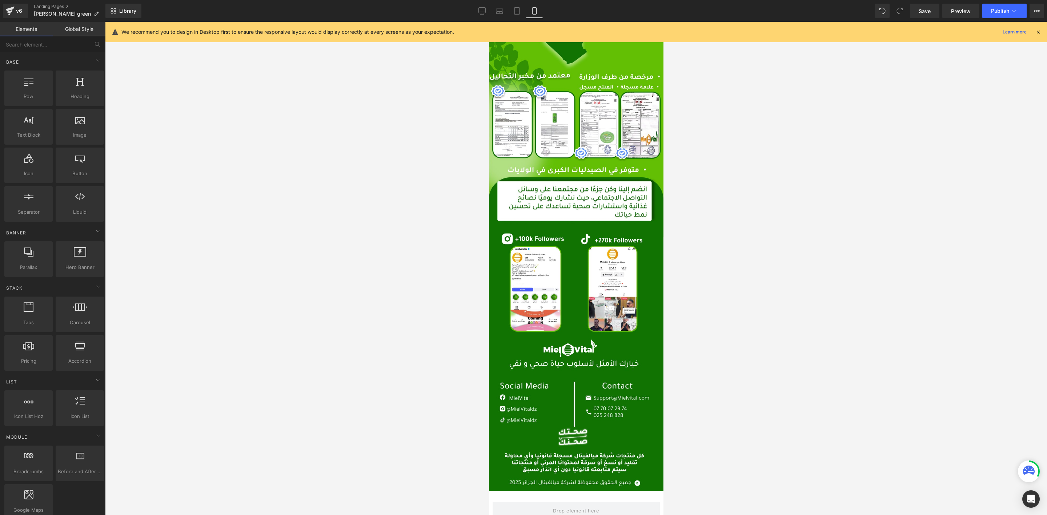
click at [928, 204] on div at bounding box center [576, 268] width 942 height 493
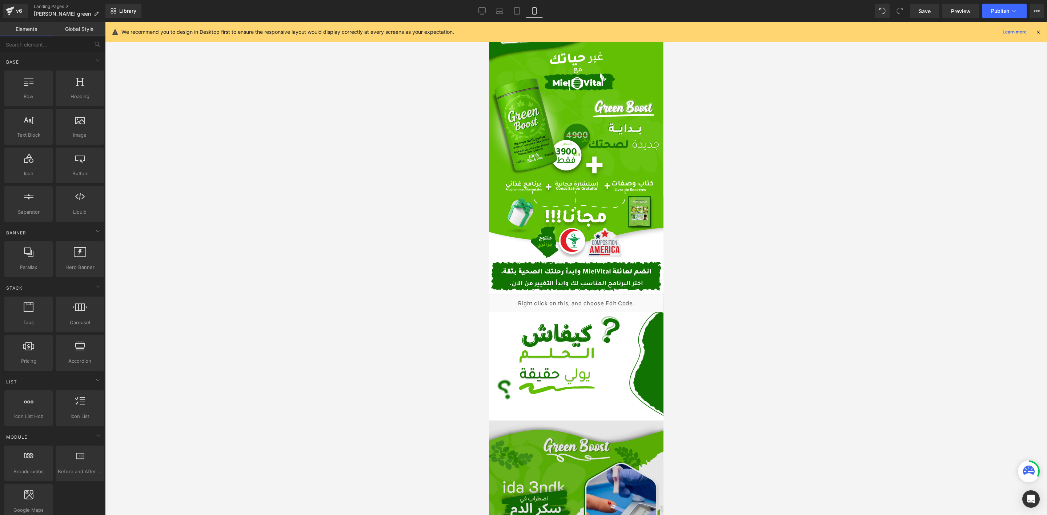
scroll to position [0, 0]
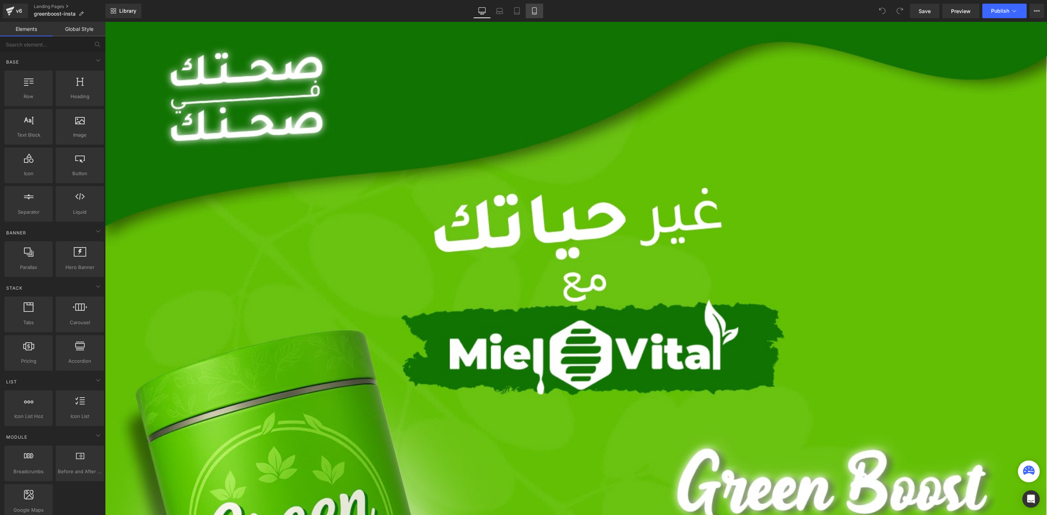
click at [529, 11] on link "Mobile" at bounding box center [534, 11] width 17 height 15
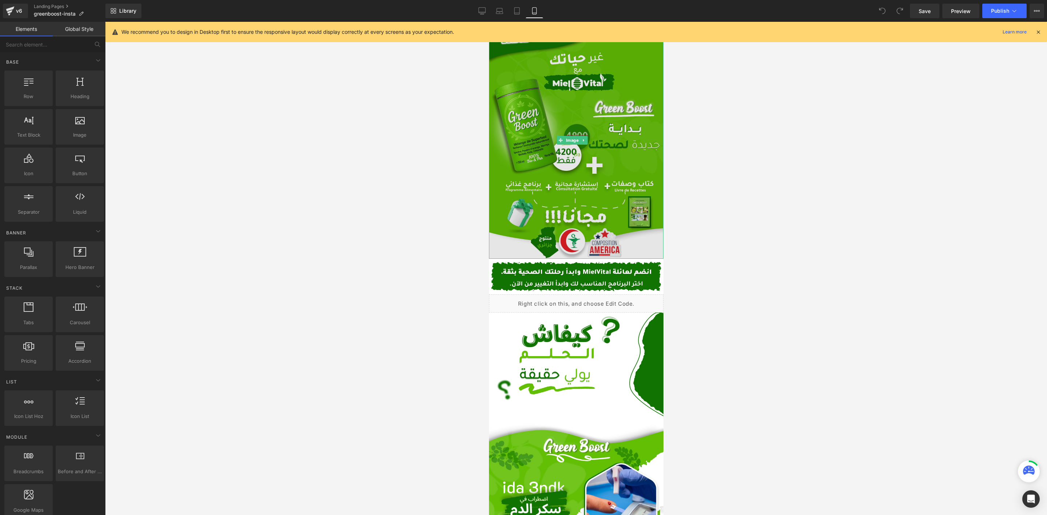
click at [580, 167] on img at bounding box center [575, 140] width 174 height 237
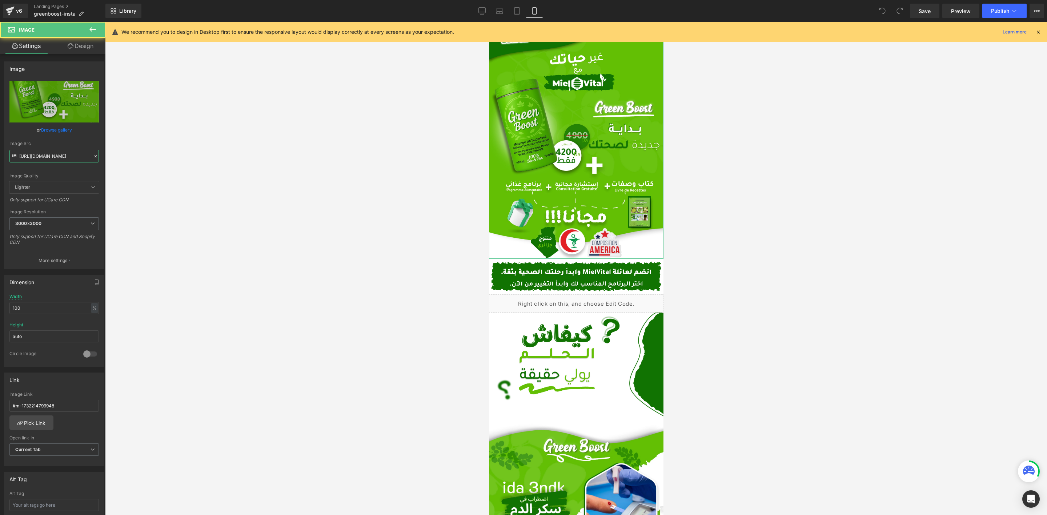
click at [83, 153] on input "https://cdn.shopify.com/s/files/1/0612/6410/1453/files/Desktop_-_19_1_3000x3000…" at bounding box center [53, 156] width 89 height 13
paste input ".png?v=175717075"
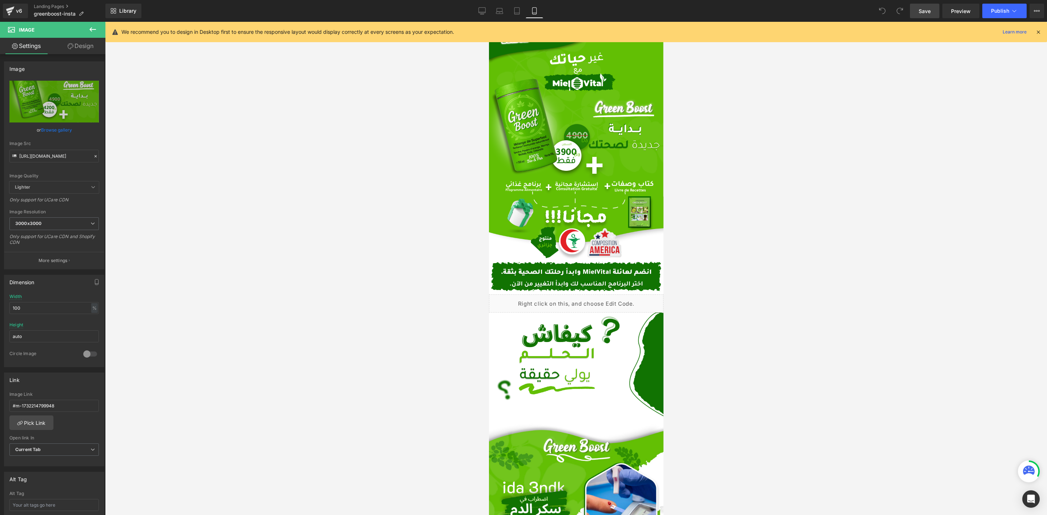
click at [928, 11] on span "Save" at bounding box center [924, 11] width 12 height 8
type input "[URL][DOMAIN_NAME]"
drag, startPoint x: 1037, startPoint y: 30, endPoint x: 3, endPoint y: 101, distance: 1037.2
click at [1037, 30] on icon at bounding box center [1038, 32] width 7 height 7
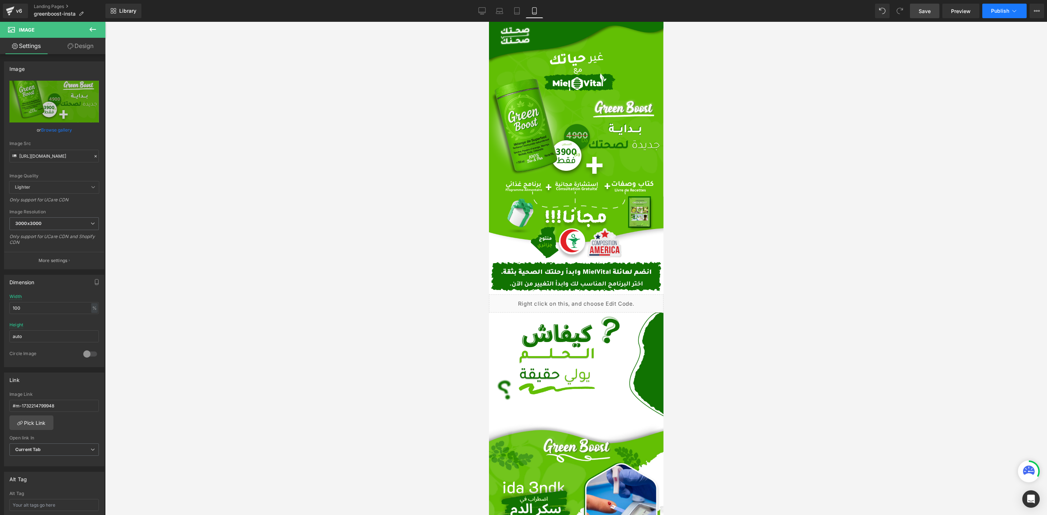
click at [998, 11] on span "Publish" at bounding box center [1000, 11] width 18 height 6
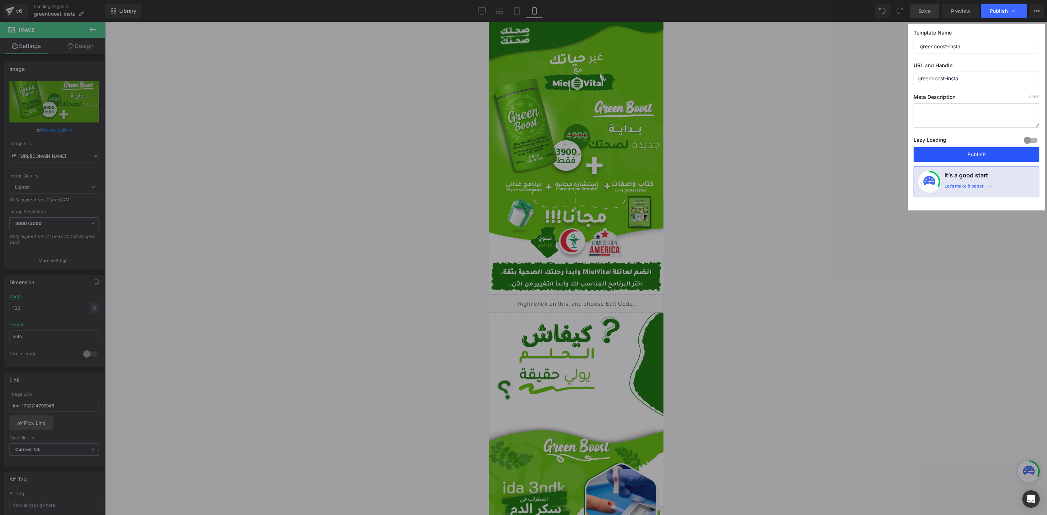
click at [954, 150] on button "Publish" at bounding box center [976, 154] width 126 height 15
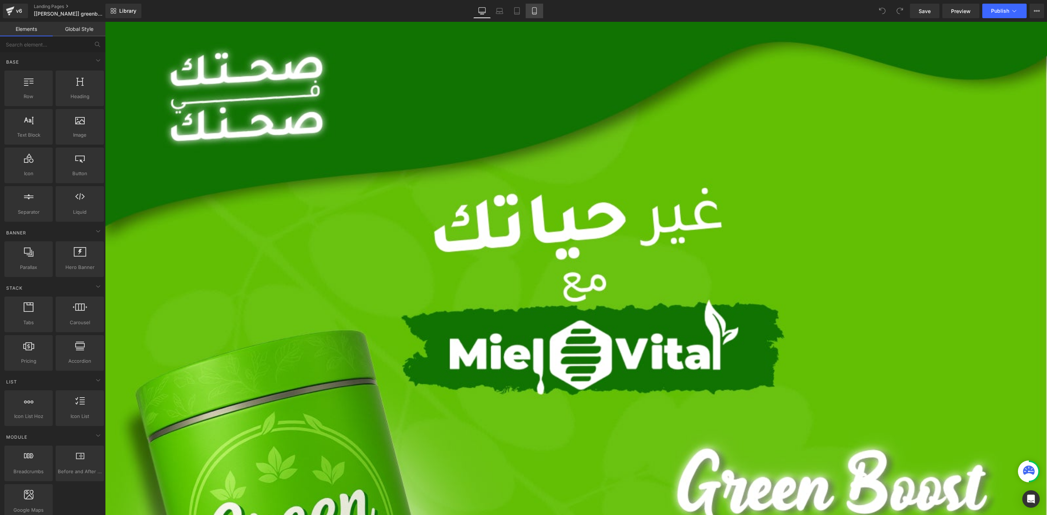
drag, startPoint x: 534, startPoint y: 7, endPoint x: 540, endPoint y: 12, distance: 8.2
click at [535, 7] on link "Mobile" at bounding box center [534, 11] width 17 height 15
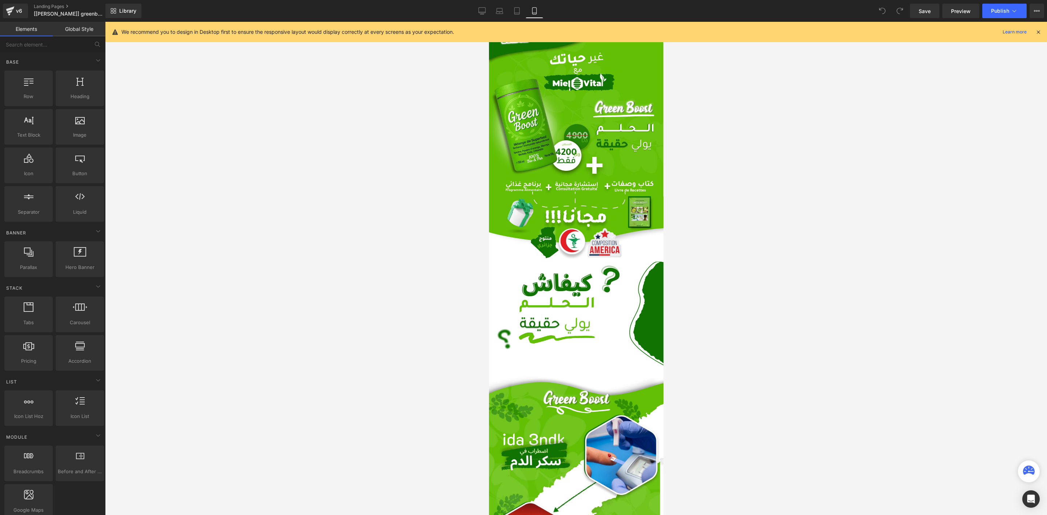
click at [585, 174] on img at bounding box center [575, 140] width 174 height 237
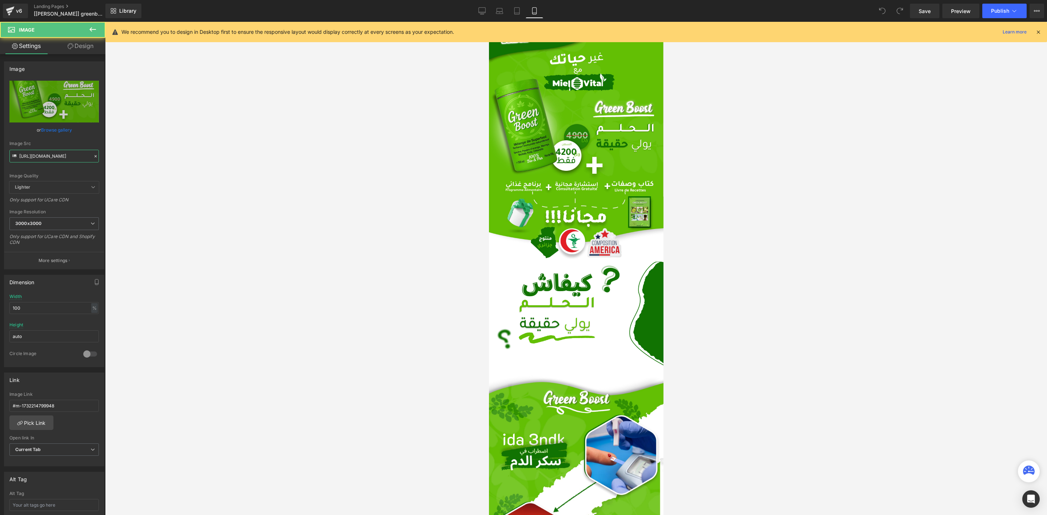
click at [48, 160] on input "https://cdn.shopify.com/s/files/1/0612/6410/1453/files/Desktop_-_19_3000x3000.j…" at bounding box center [53, 156] width 89 height 13
click at [920, 11] on span "Save" at bounding box center [924, 11] width 12 height 8
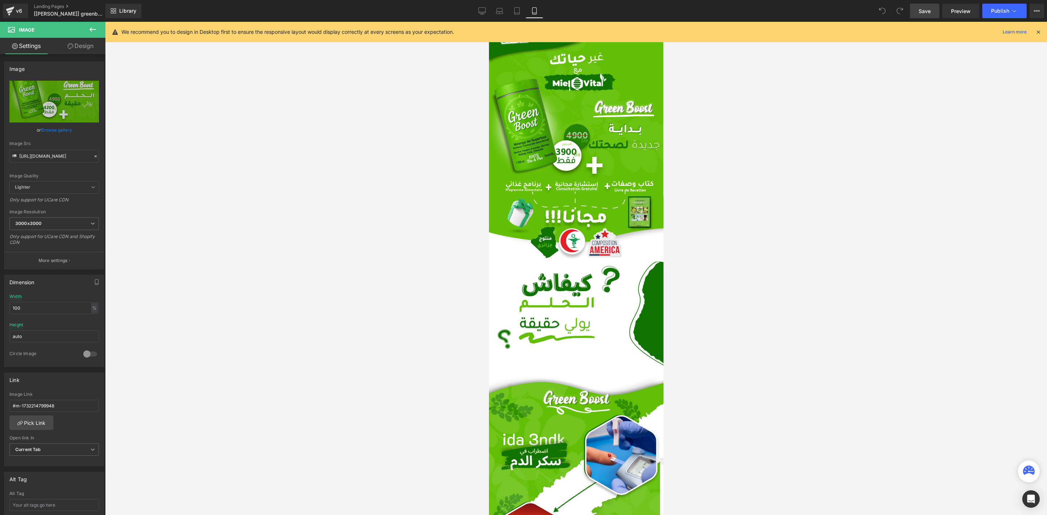
scroll to position [0, 0]
type input "[URL][DOMAIN_NAME]"
click at [926, 13] on span "Save" at bounding box center [924, 11] width 12 height 8
click at [363, 262] on div at bounding box center [576, 268] width 942 height 493
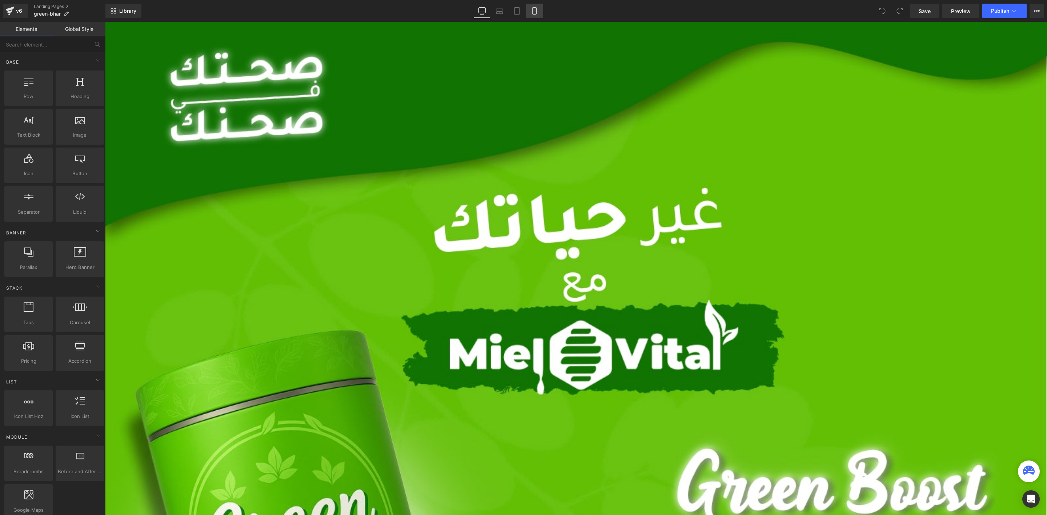
drag, startPoint x: 549, startPoint y: 7, endPoint x: 541, endPoint y: 9, distance: 8.3
click at [549, 7] on div "Library Desktop Desktop Laptop Tablet Mobile Save Preview Publish Scheduled Vie…" at bounding box center [575, 11] width 941 height 15
click at [535, 11] on icon at bounding box center [534, 10] width 7 height 7
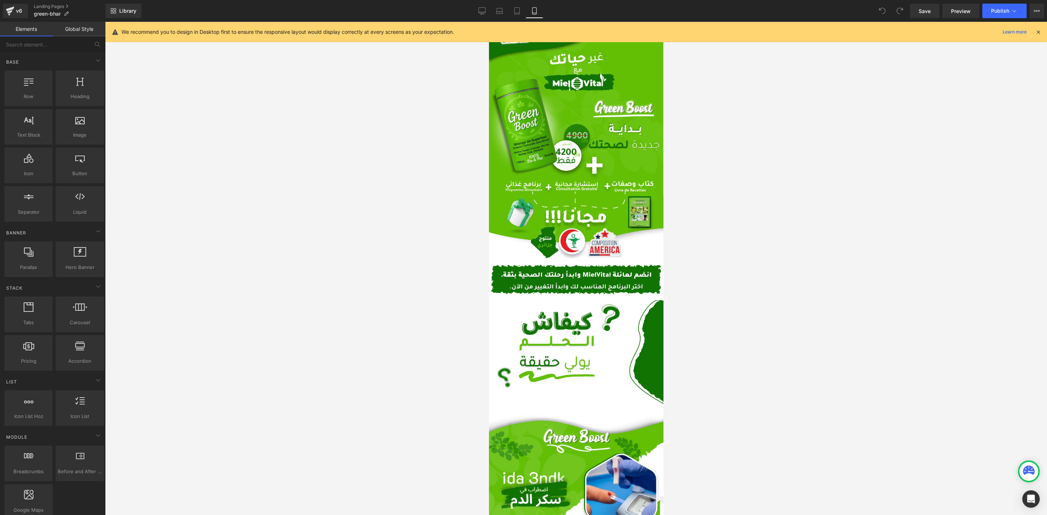
click at [537, 185] on img at bounding box center [575, 140] width 174 height 237
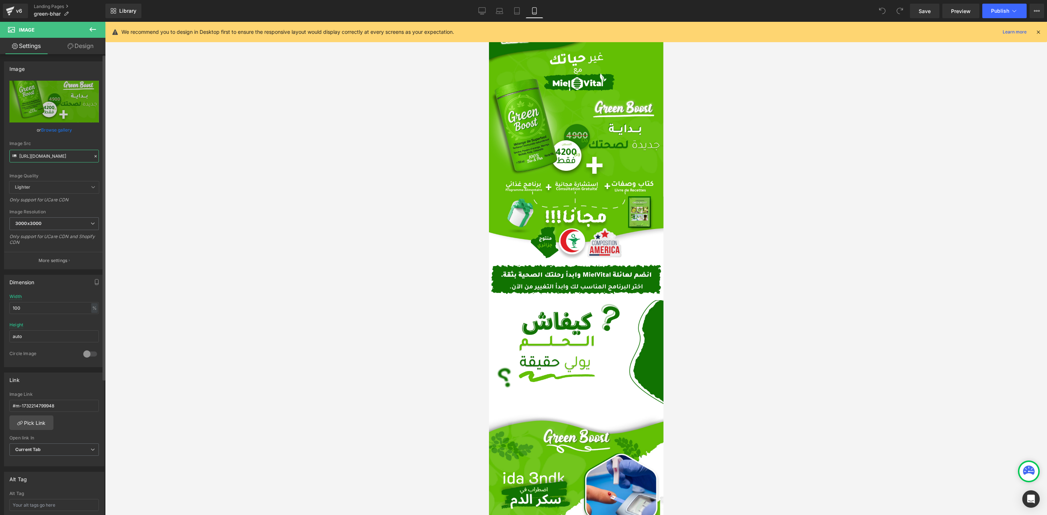
click at [40, 158] on input "[URL][DOMAIN_NAME]" at bounding box center [53, 156] width 89 height 13
paste input ".png?v=175717075"
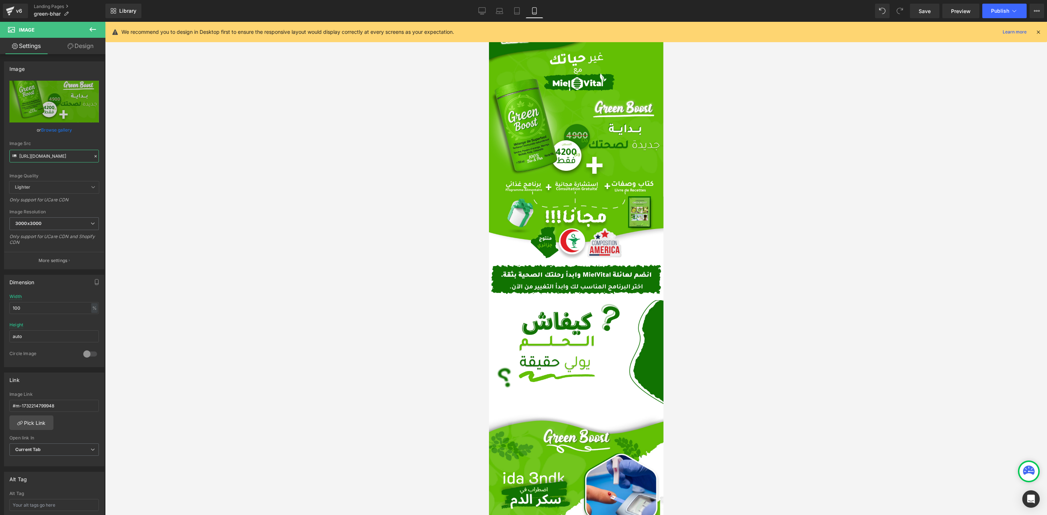
type input "[URL][DOMAIN_NAME]"
click at [244, 159] on div at bounding box center [576, 268] width 942 height 493
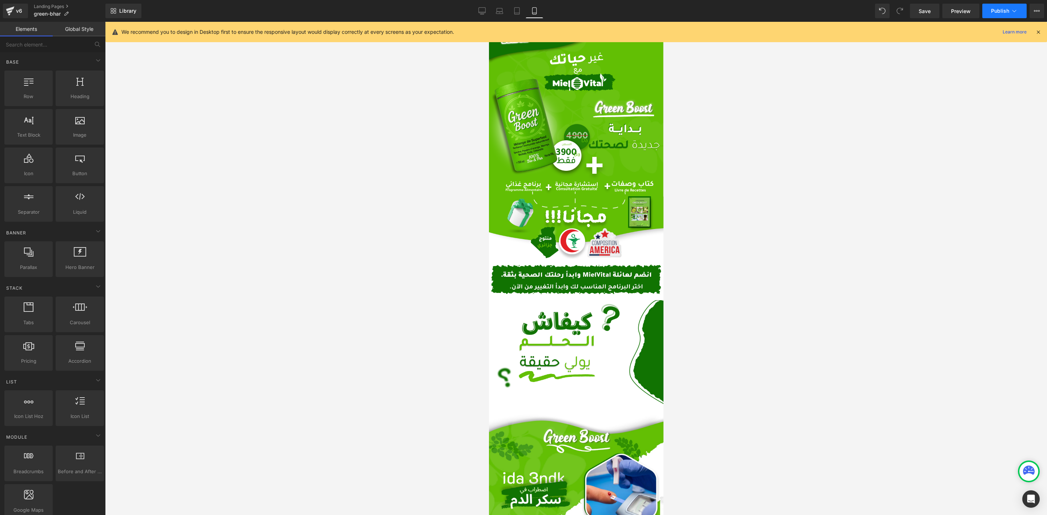
click at [1003, 6] on button "Publish" at bounding box center [1004, 11] width 44 height 15
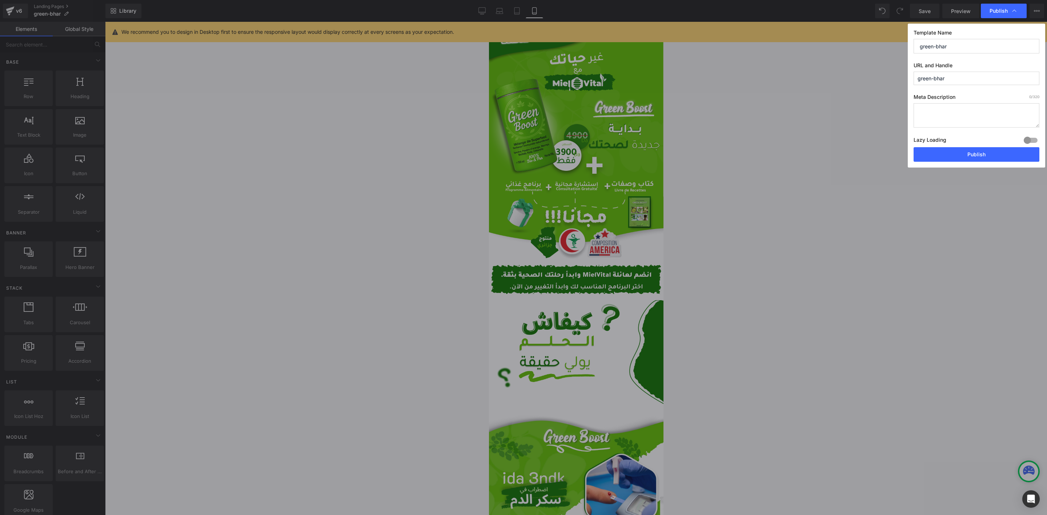
click at [954, 165] on div "Template Name green-bhar URL and Handle green-bhar Meta Description 0 /320 Lazy…" at bounding box center [976, 96] width 137 height 144
click at [954, 161] on button "Publish" at bounding box center [976, 154] width 126 height 15
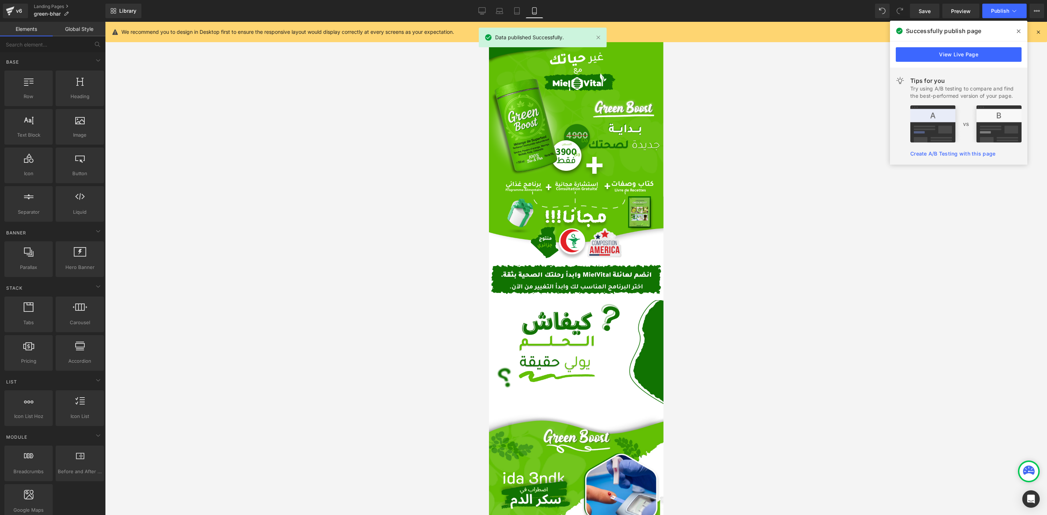
click at [1042, 32] on div "We recommend you to design in Desktop first to ensure the responsive layout wou…" at bounding box center [575, 32] width 941 height 20
click at [1037, 33] on icon at bounding box center [1038, 32] width 7 height 7
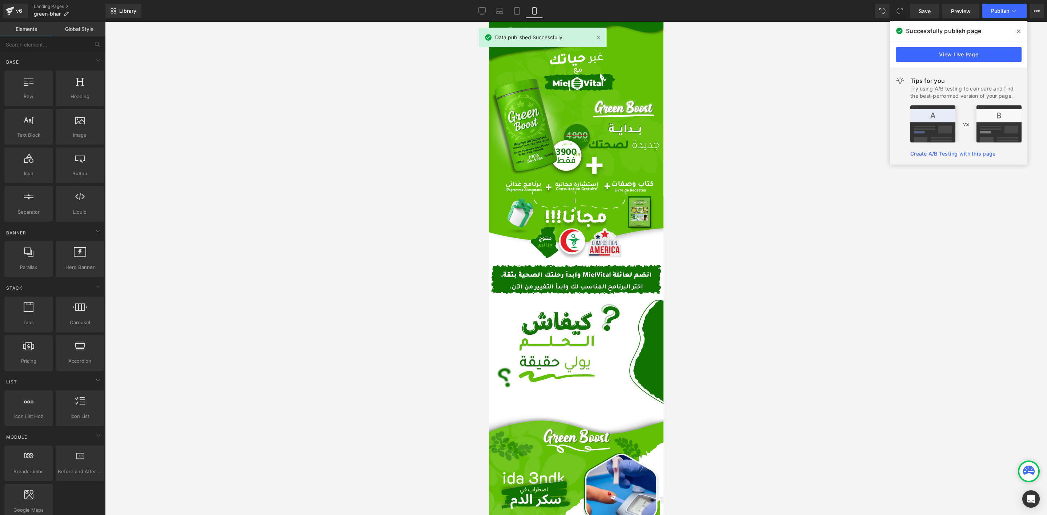
click at [1038, 31] on div at bounding box center [576, 268] width 942 height 493
drag, startPoint x: 326, startPoint y: 171, endPoint x: 339, endPoint y: 3, distance: 169.1
click at [329, 168] on div at bounding box center [576, 268] width 942 height 493
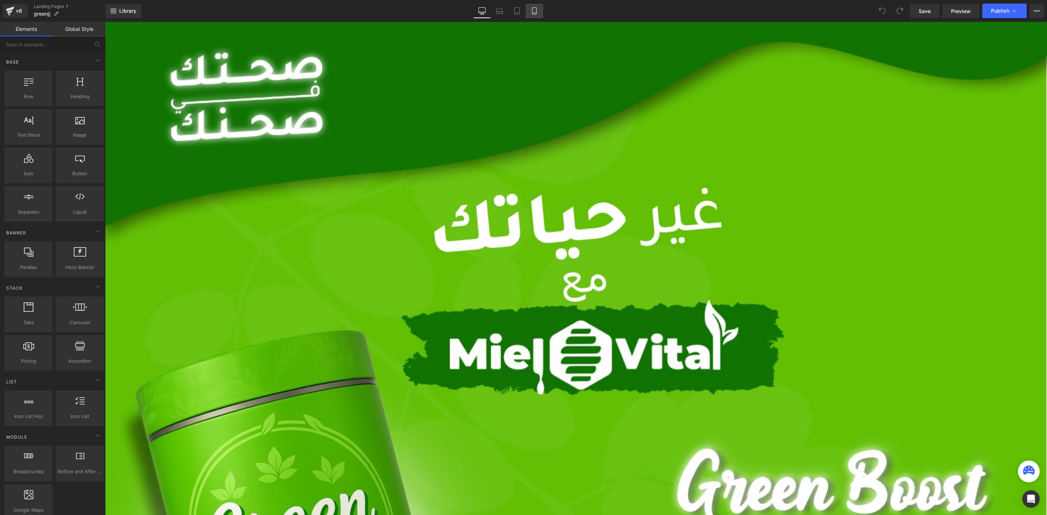
click at [536, 9] on icon at bounding box center [534, 10] width 7 height 7
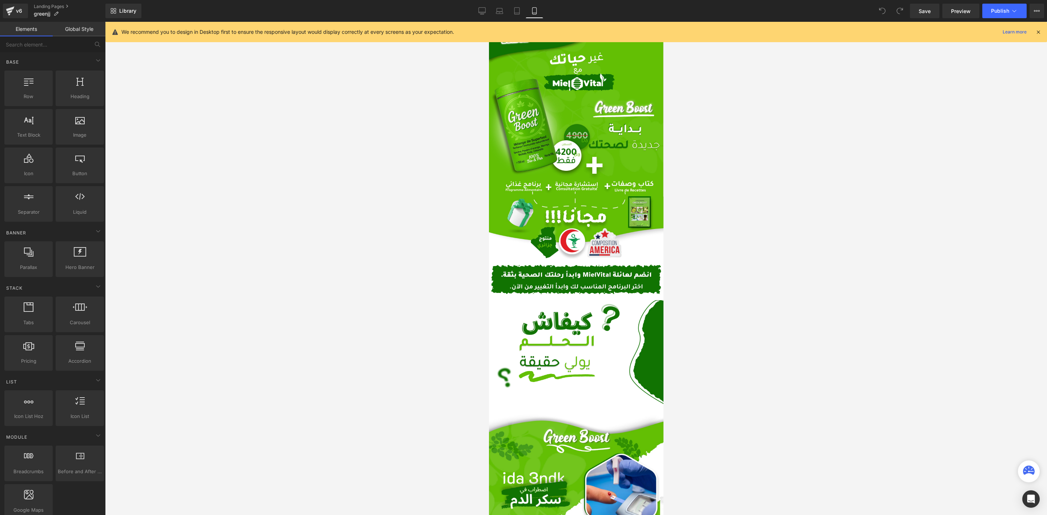
click at [578, 179] on img at bounding box center [575, 140] width 174 height 237
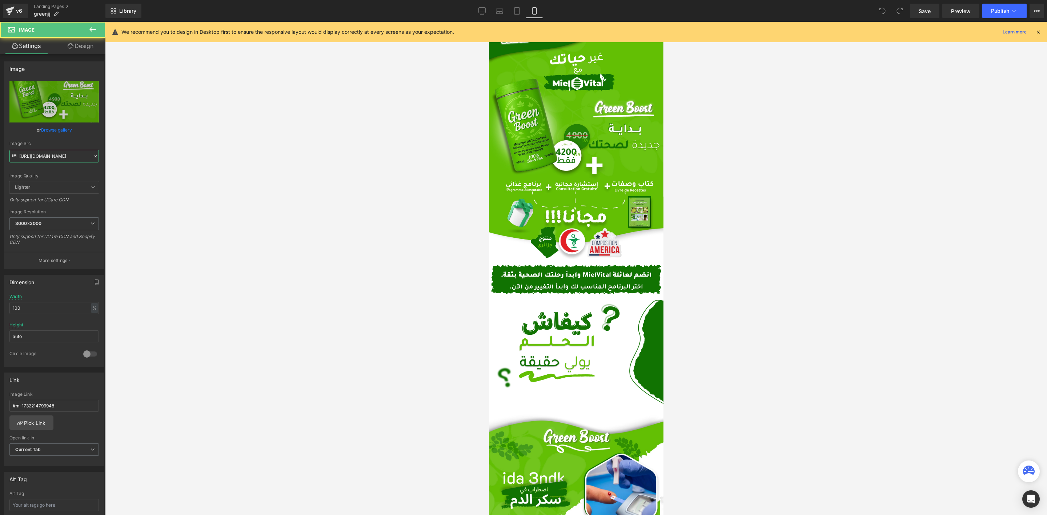
click at [91, 150] on input "[URL][DOMAIN_NAME]" at bounding box center [53, 156] width 89 height 13
click at [78, 153] on input "[URL][DOMAIN_NAME]" at bounding box center [53, 156] width 89 height 13
paste input ".png?v=175717075"
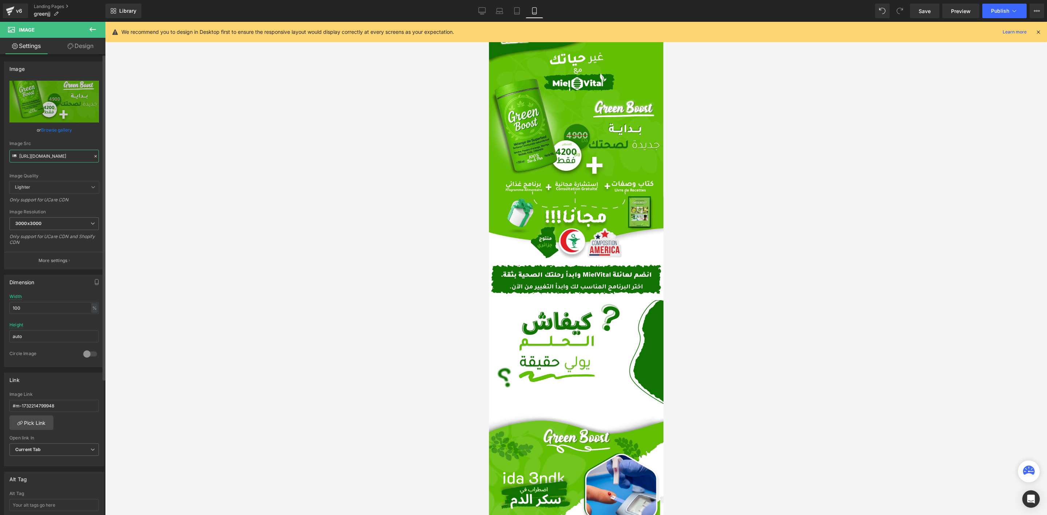
scroll to position [0, 114]
type input "[URL][DOMAIN_NAME]"
click at [230, 176] on div at bounding box center [576, 268] width 942 height 493
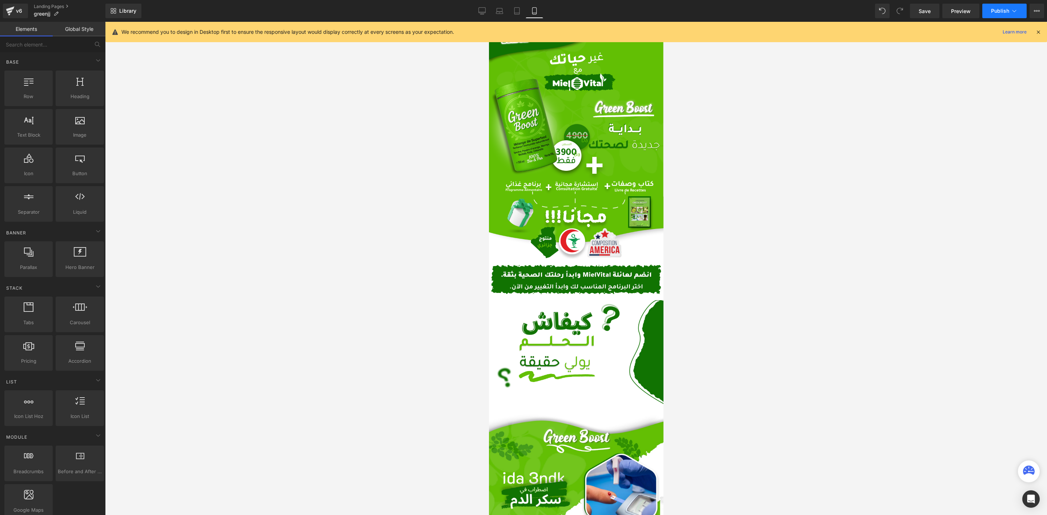
click at [1001, 9] on span "Publish" at bounding box center [1000, 11] width 18 height 6
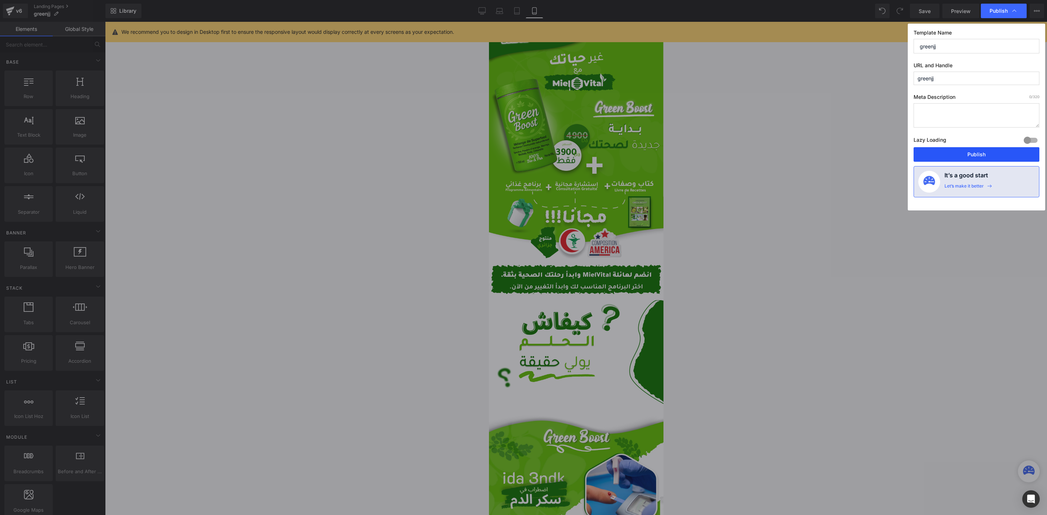
click at [957, 153] on button "Publish" at bounding box center [976, 154] width 126 height 15
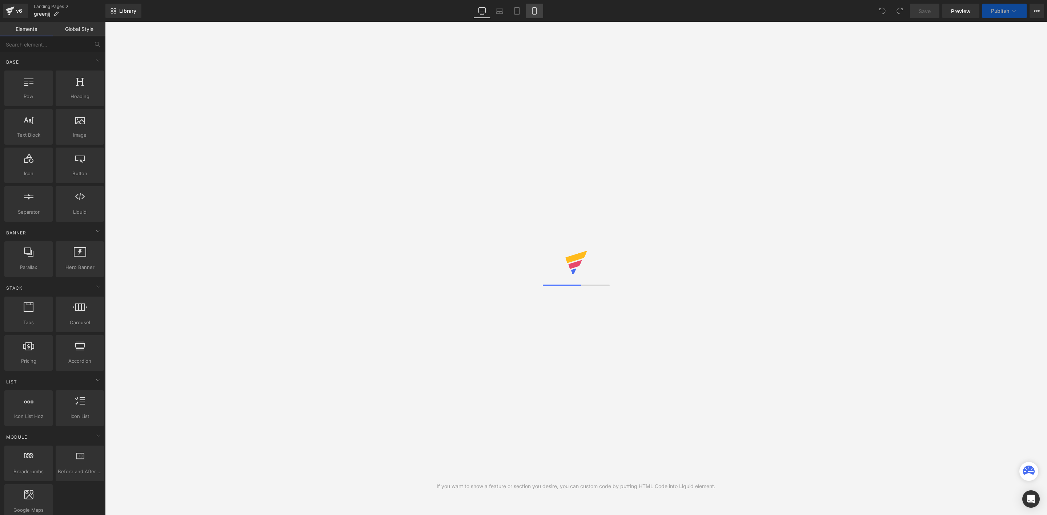
click at [554, 11] on div "Library Desktop Desktop Laptop Tablet Mobile Save Preview Publish Scheduled Vie…" at bounding box center [575, 11] width 941 height 15
click at [540, 4] on link "Mobile" at bounding box center [534, 11] width 17 height 15
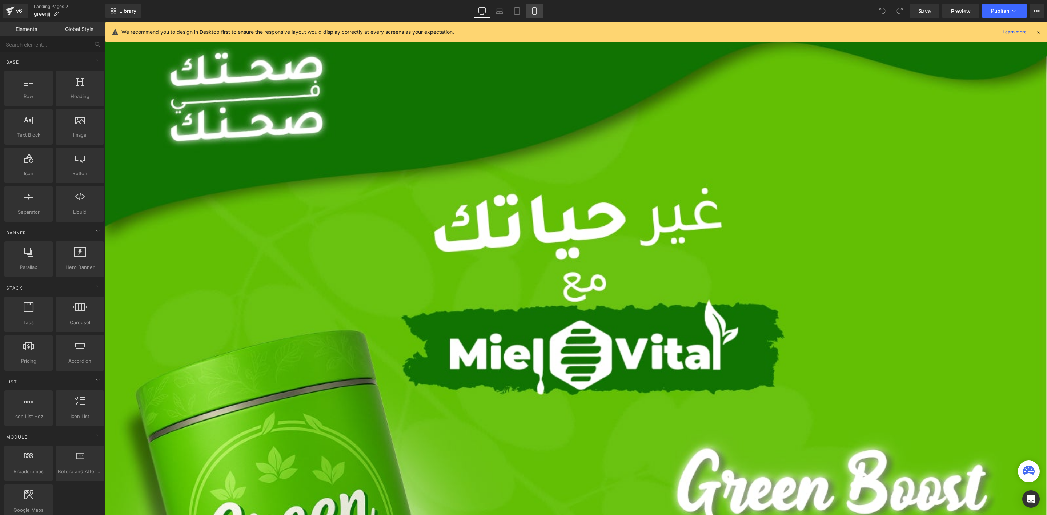
click at [535, 11] on icon at bounding box center [534, 10] width 7 height 7
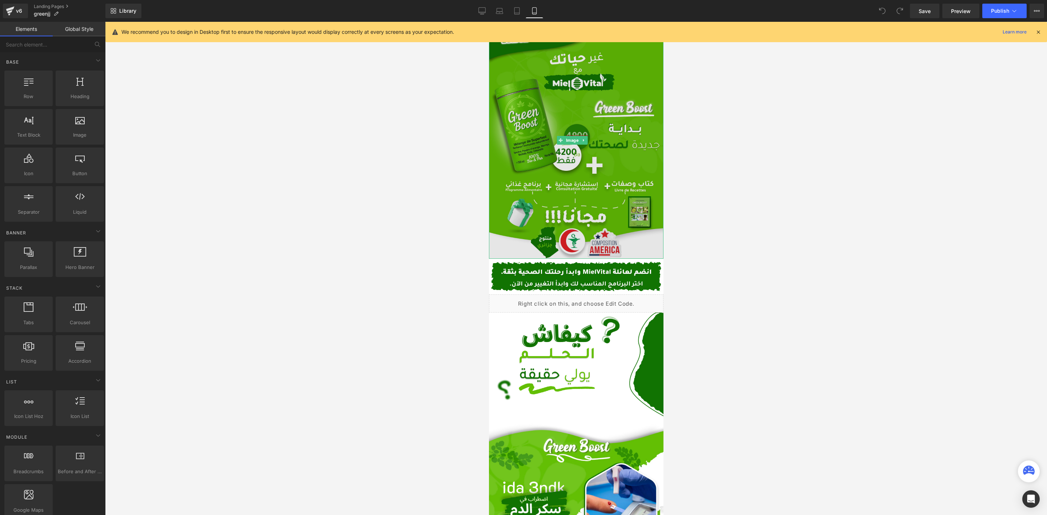
click at [542, 146] on img at bounding box center [575, 140] width 174 height 237
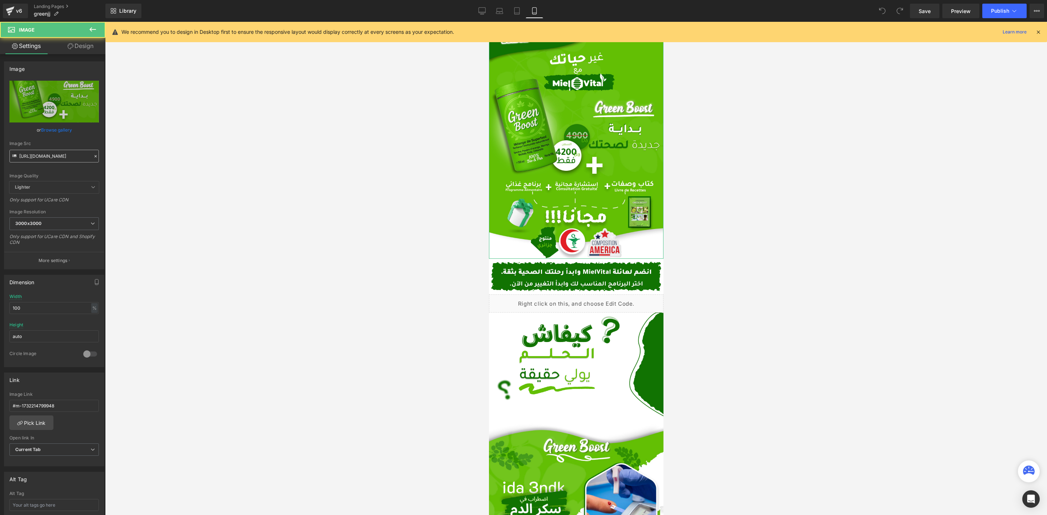
click at [51, 157] on input "https://cdn.shopify.com/s/files/1/0612/6410/1453/files/Desktop_-_19_1_3000x3000…" at bounding box center [53, 156] width 89 height 13
type input "[URL][DOMAIN_NAME]"
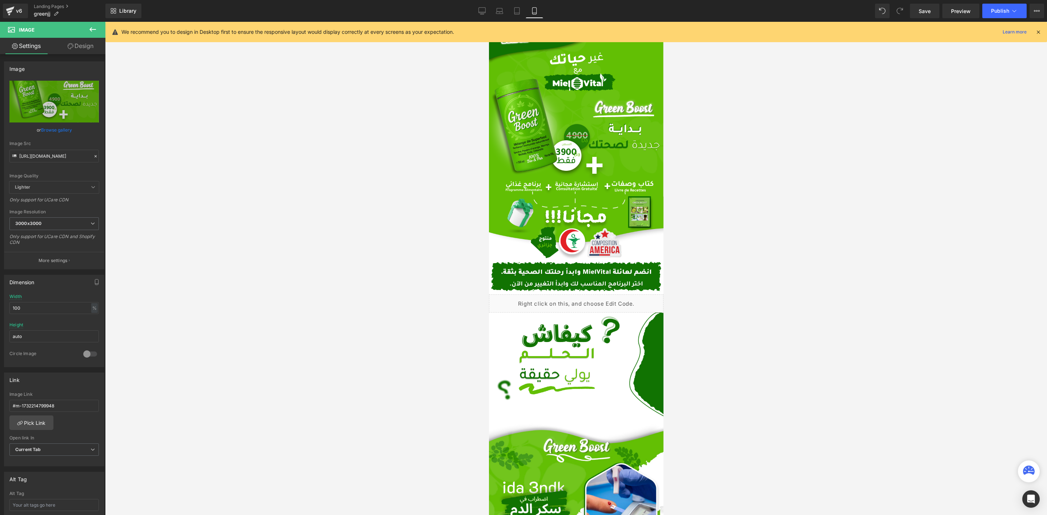
click at [294, 188] on div at bounding box center [576, 268] width 942 height 493
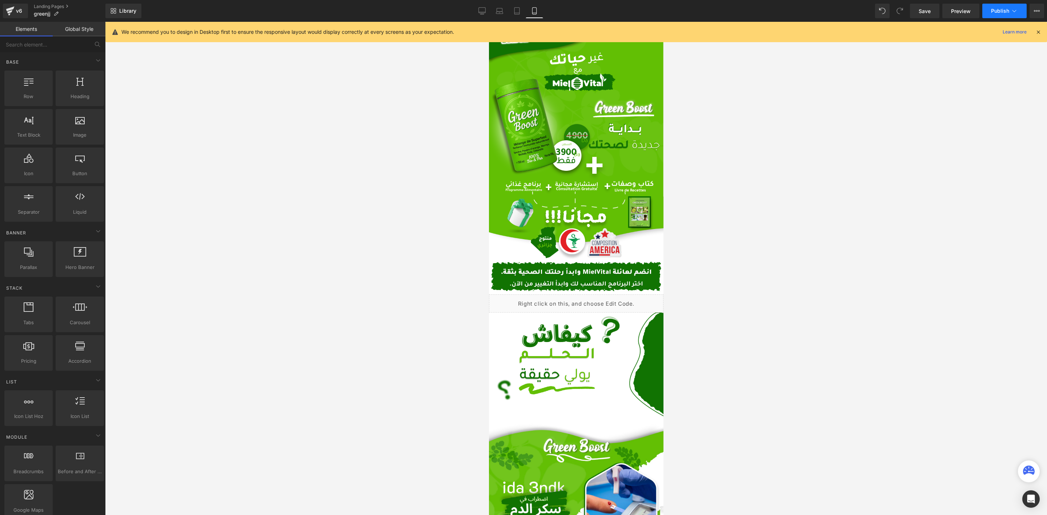
click at [1007, 7] on button "Publish" at bounding box center [1004, 11] width 44 height 15
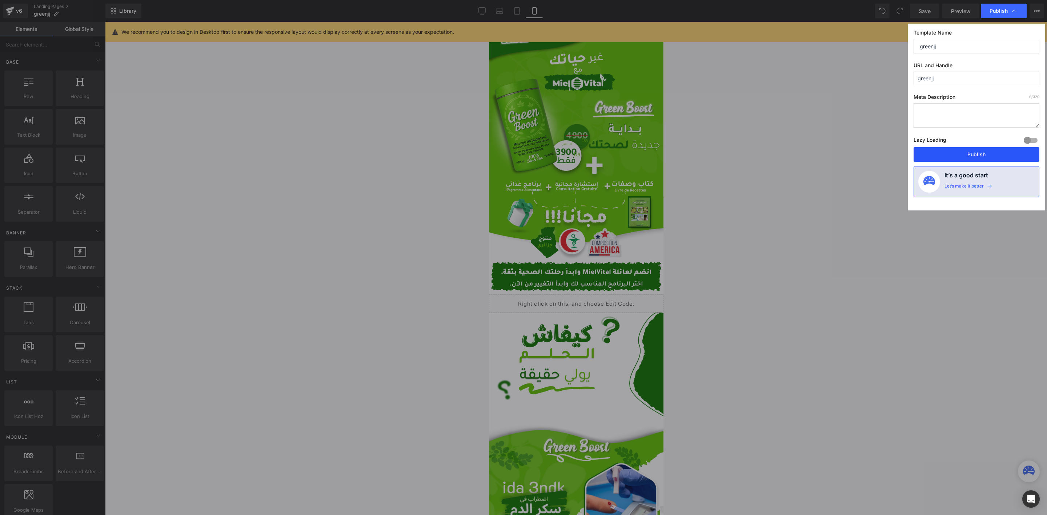
click at [961, 160] on button "Publish" at bounding box center [976, 154] width 126 height 15
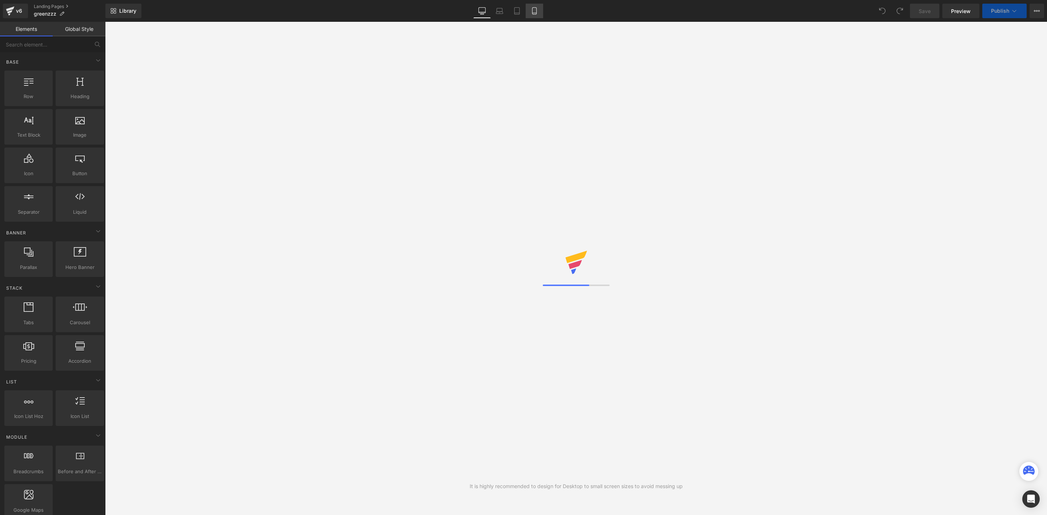
click at [534, 10] on icon at bounding box center [534, 10] width 7 height 7
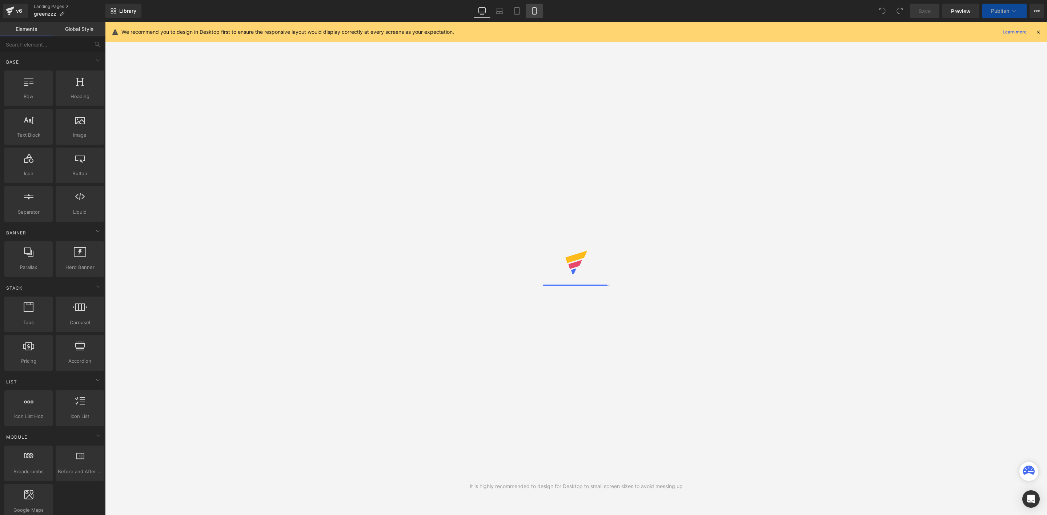
click at [534, 10] on icon at bounding box center [534, 10] width 7 height 7
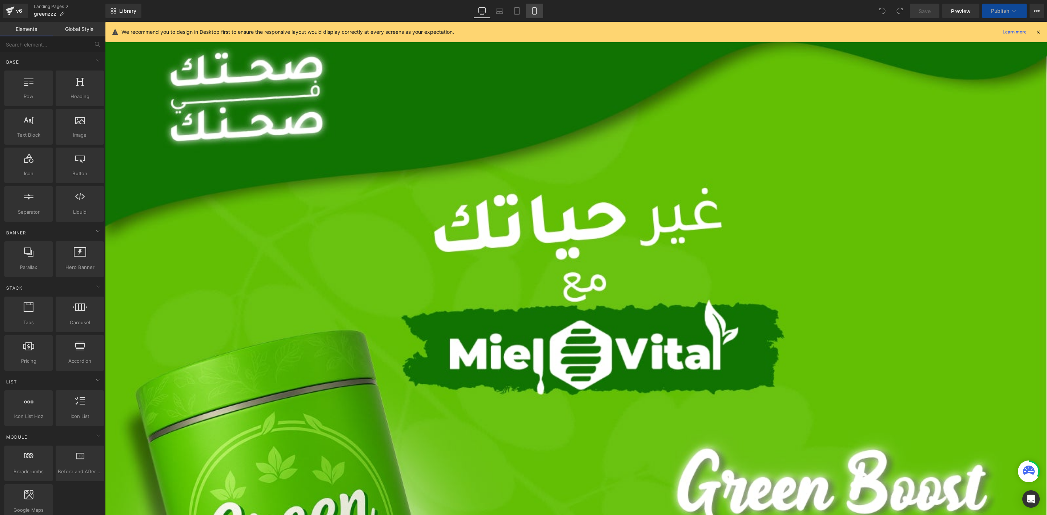
click at [534, 6] on link "Mobile" at bounding box center [534, 11] width 17 height 15
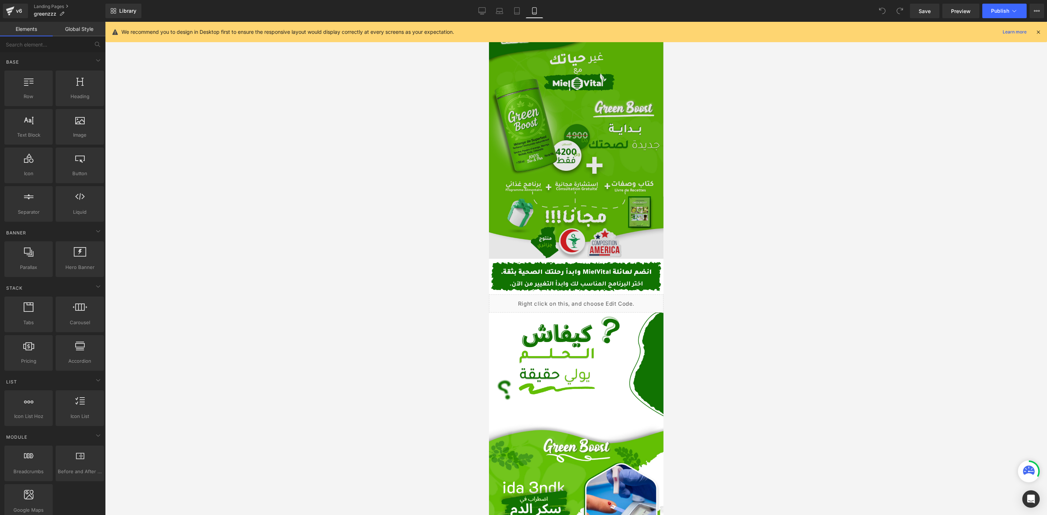
click at [539, 193] on img at bounding box center [575, 140] width 174 height 237
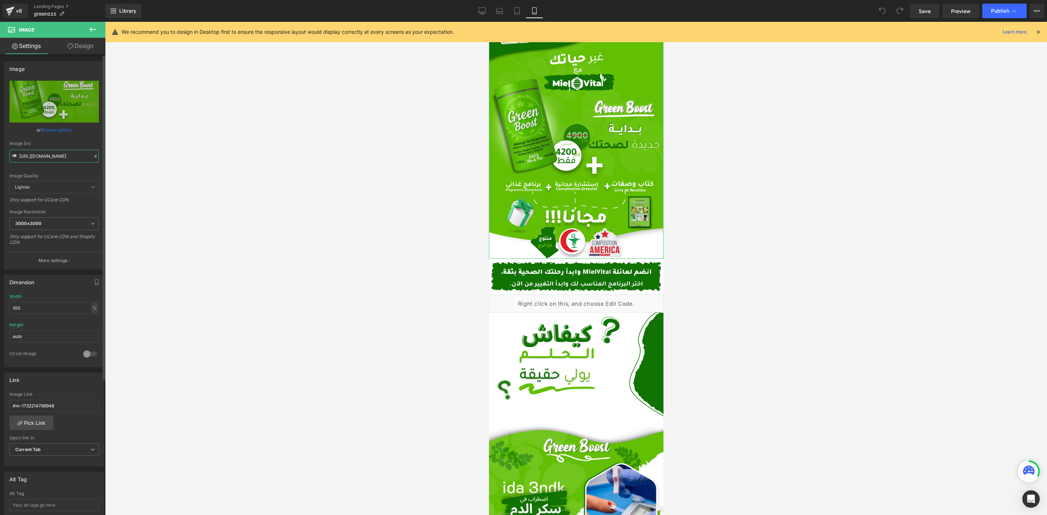
click at [71, 156] on input "https://cdn.shopify.com/s/files/1/0612/6410/1453/files/Desktop_-_19_1_3000x3000…" at bounding box center [53, 156] width 89 height 13
type input "[URL][DOMAIN_NAME]"
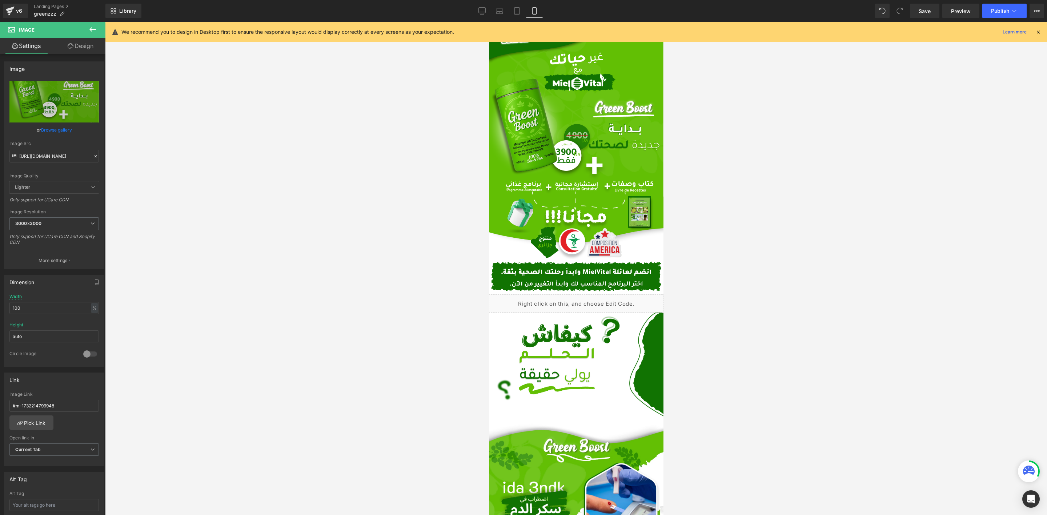
click at [407, 204] on div at bounding box center [576, 268] width 942 height 493
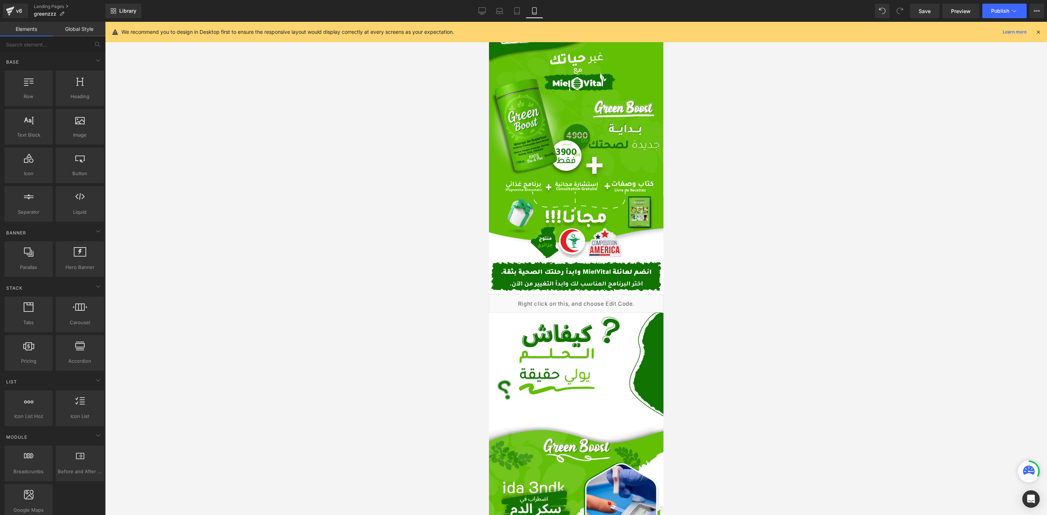
scroll to position [0, 0]
click at [1004, 10] on span "Publish" at bounding box center [1000, 11] width 18 height 6
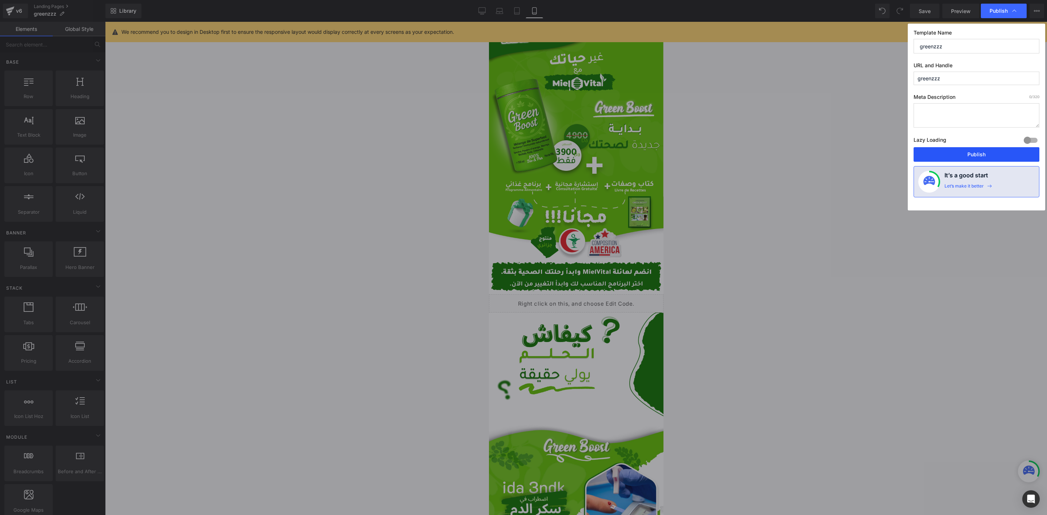
click at [930, 157] on button "Publish" at bounding box center [976, 154] width 126 height 15
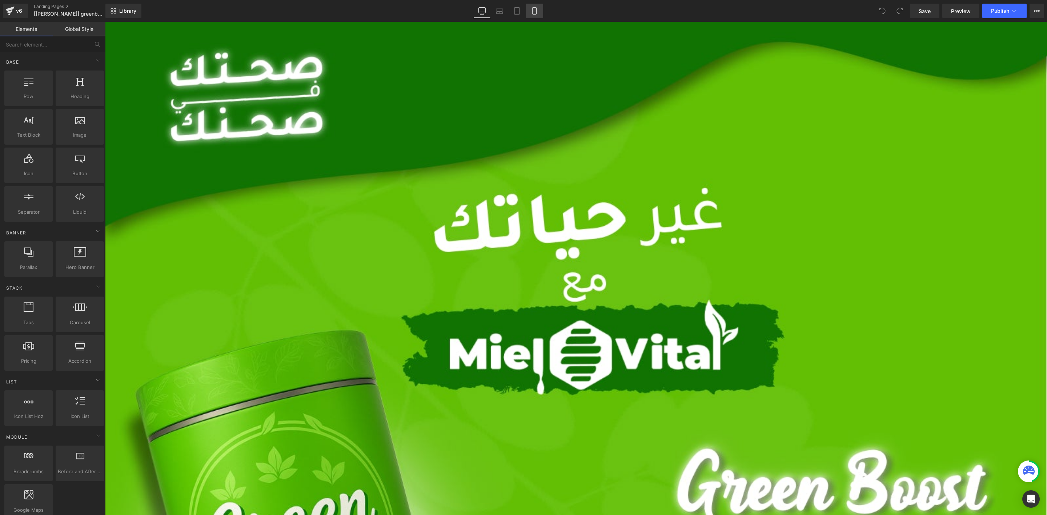
click at [530, 4] on link "Mobile" at bounding box center [534, 11] width 17 height 15
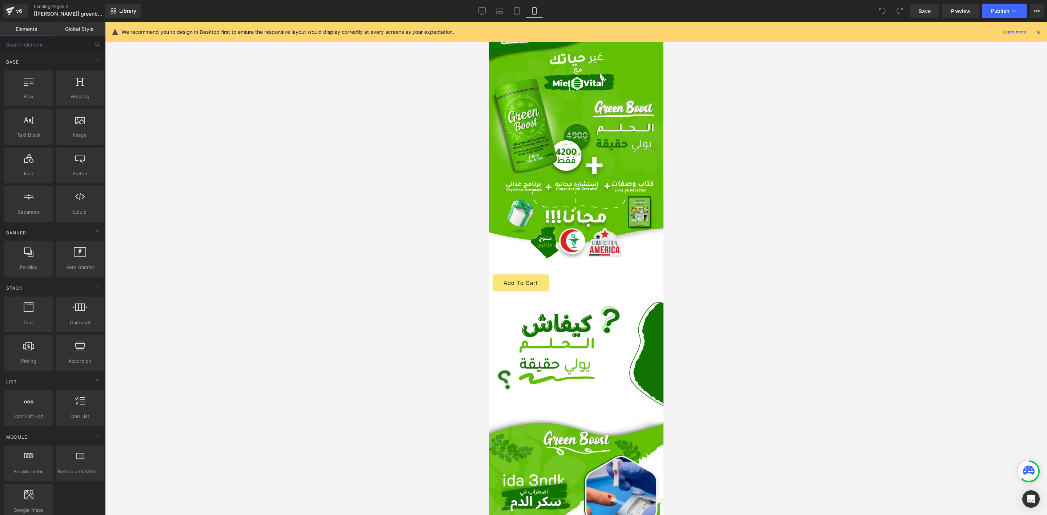
click at [541, 146] on img at bounding box center [575, 140] width 174 height 237
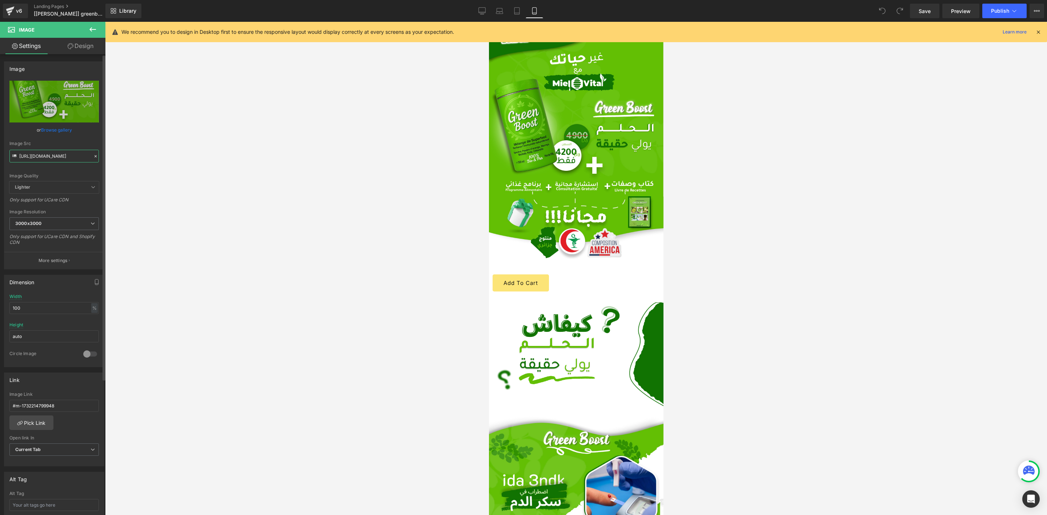
click at [45, 160] on input "[URL][DOMAIN_NAME]" at bounding box center [53, 156] width 89 height 13
type input "[URL][DOMAIN_NAME]"
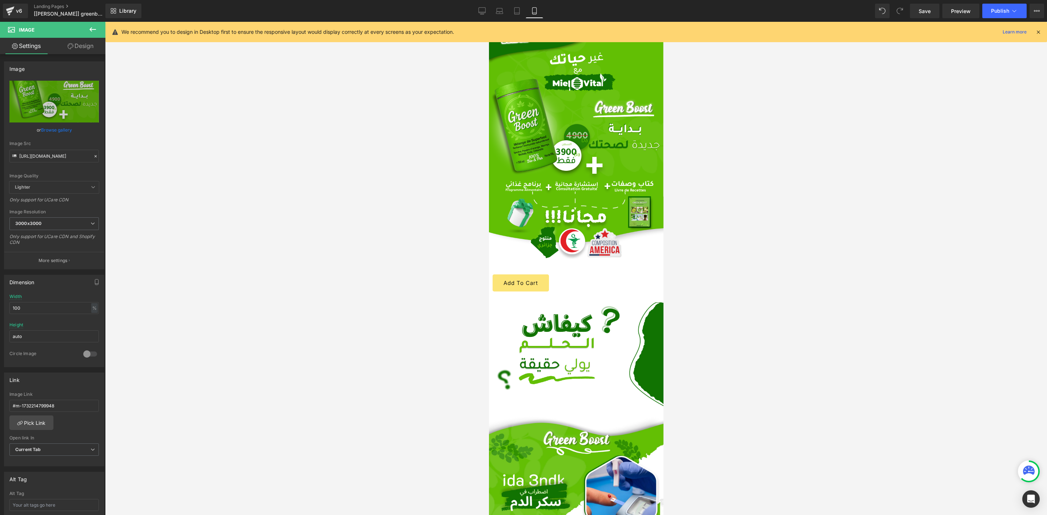
click at [447, 166] on div at bounding box center [576, 268] width 942 height 493
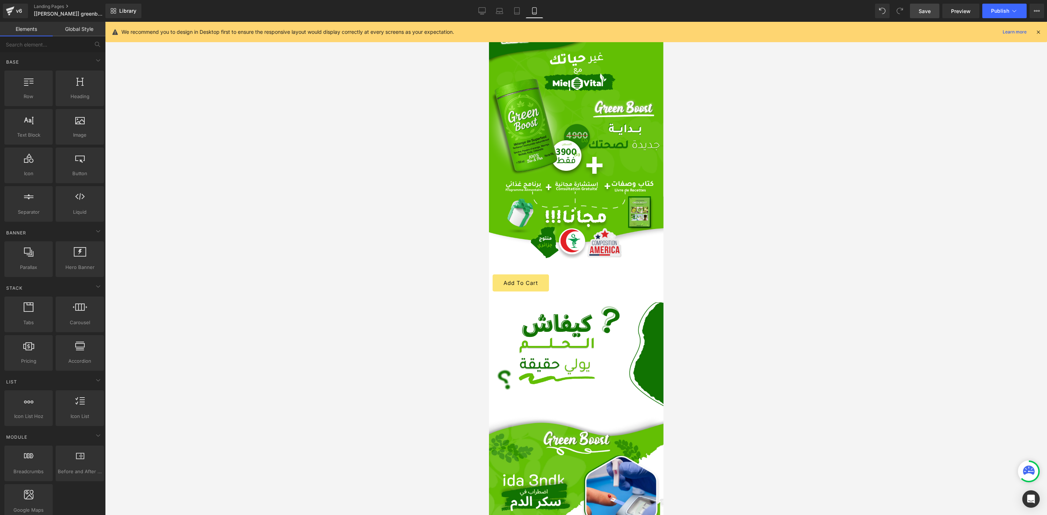
click at [917, 11] on link "Save" at bounding box center [924, 11] width 29 height 15
click at [731, 209] on div at bounding box center [576, 268] width 942 height 493
click at [1017, 7] on icon at bounding box center [1013, 10] width 7 height 7
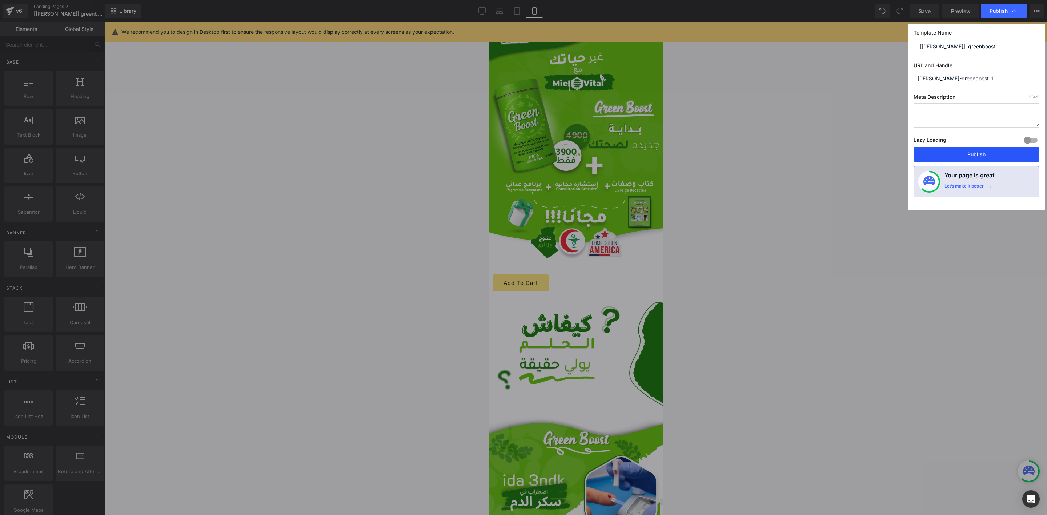
click at [952, 159] on button "Publish" at bounding box center [976, 154] width 126 height 15
